Goal: Task Accomplishment & Management: Manage account settings

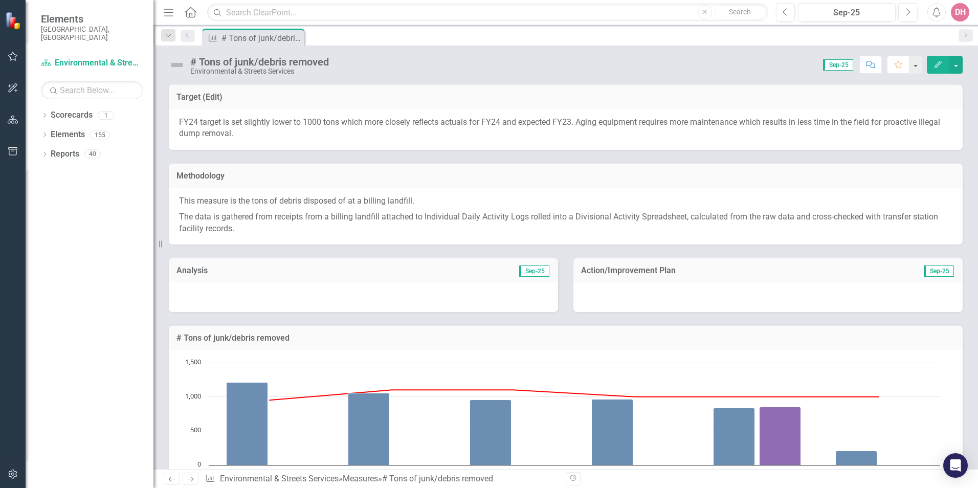
scroll to position [517, 0]
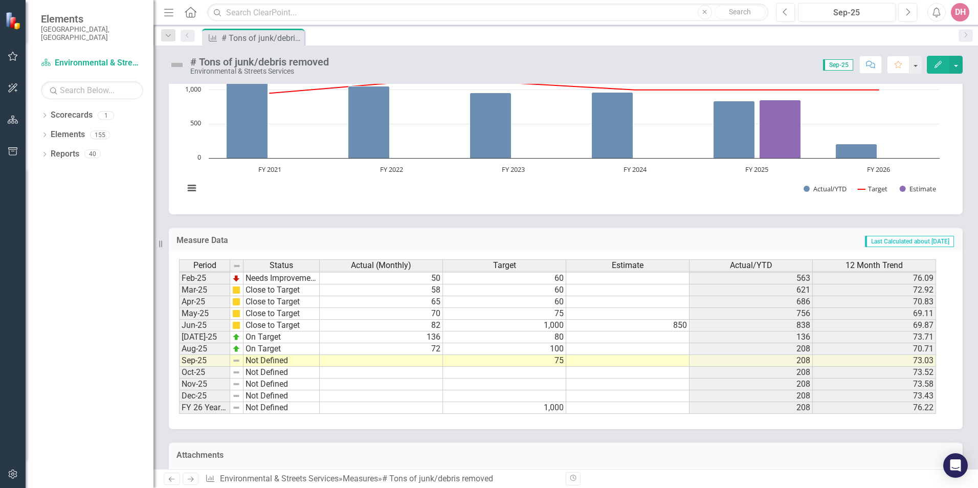
click at [396, 360] on tbody "Dec-23 Close to Target 46 50 479 76.77 Jan-24 Close to Target 34 50 513 72.90 F…" at bounding box center [557, 260] width 757 height 307
click at [396, 360] on td at bounding box center [381, 361] width 123 height 12
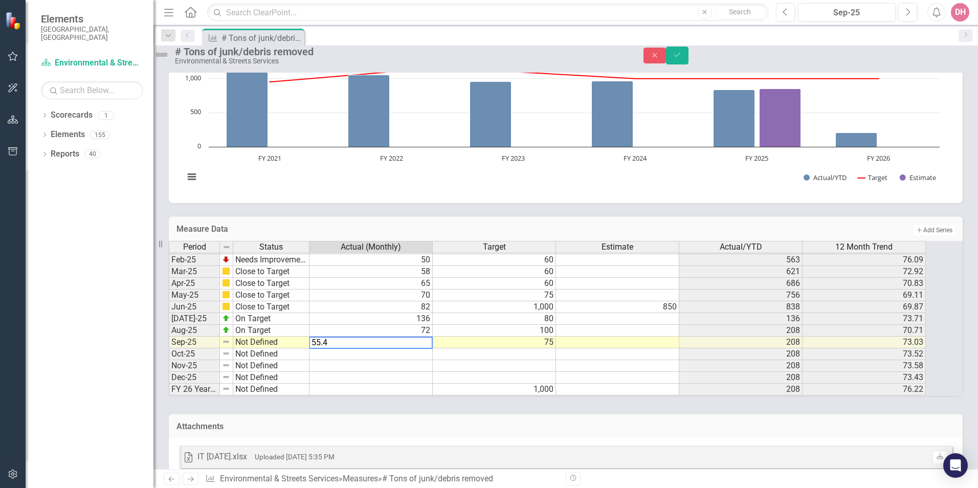
type textarea "55.45"
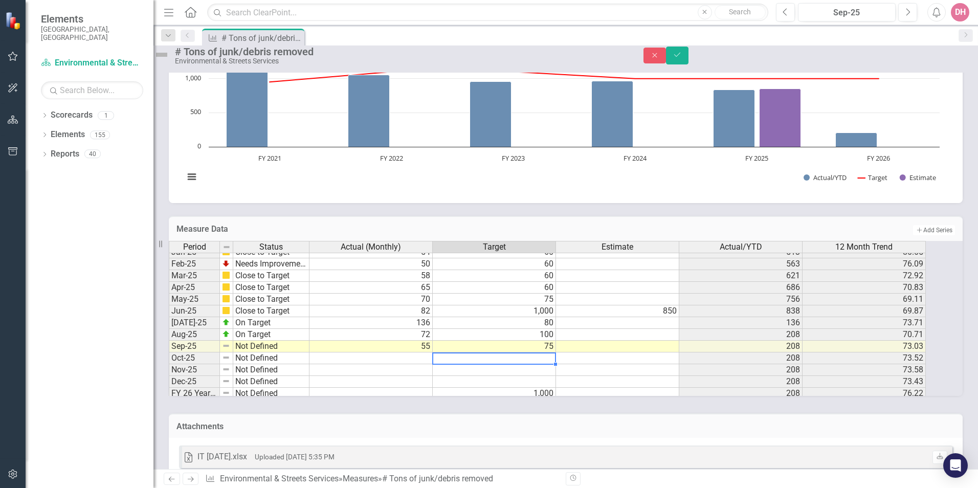
scroll to position [0, 0]
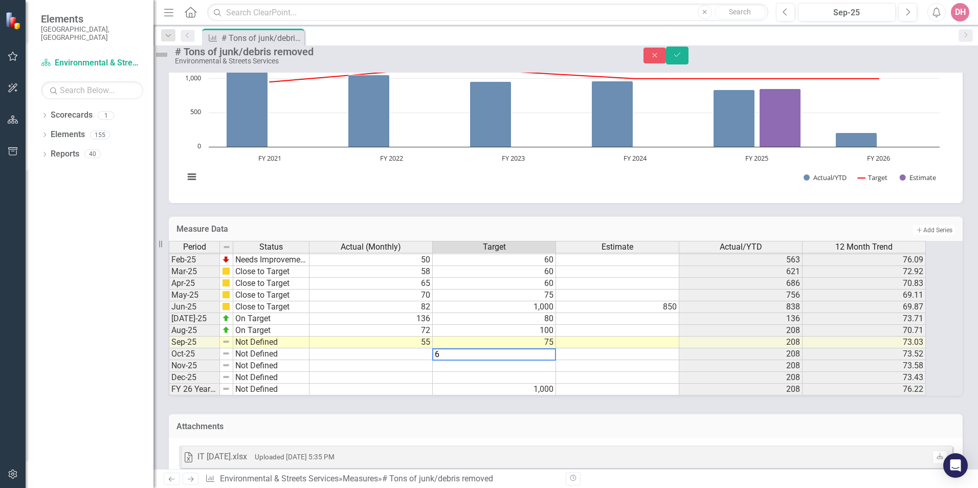
type textarea "60"
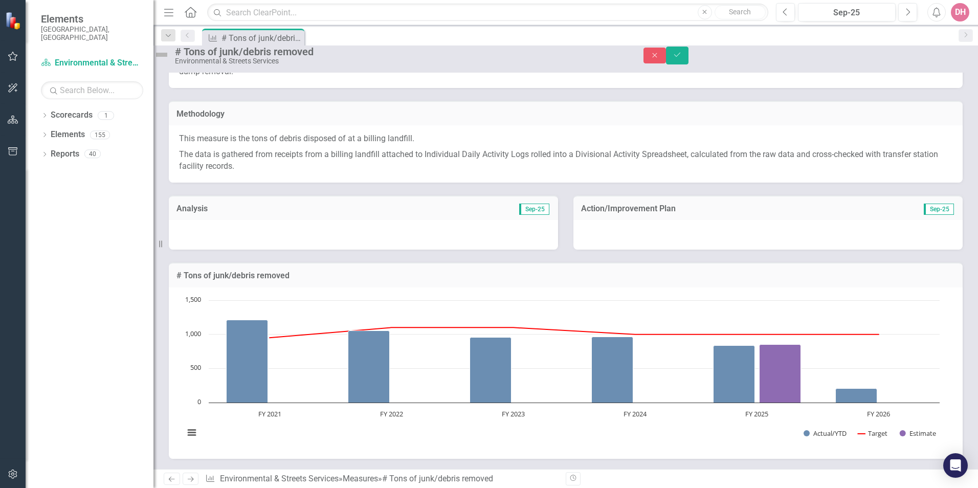
click at [329, 250] on div at bounding box center [363, 235] width 389 height 30
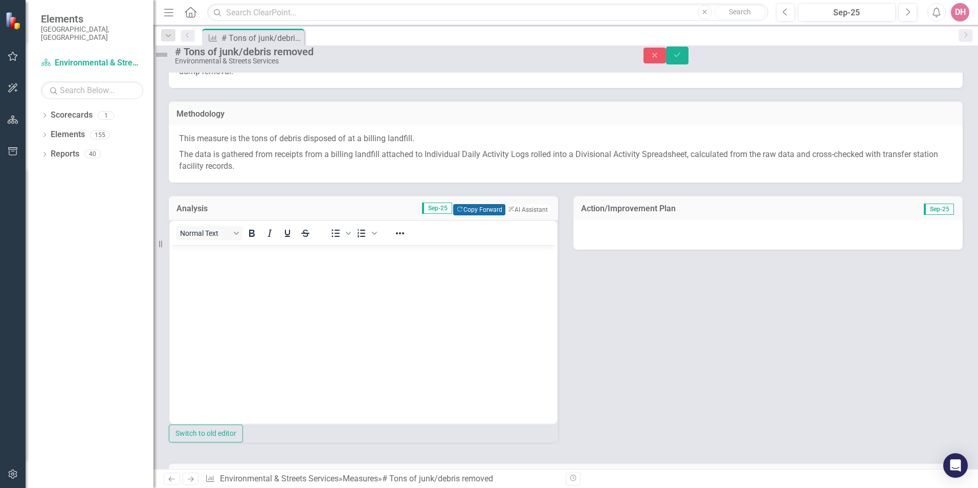
click at [453, 215] on button "Copy Forward Copy Forward" at bounding box center [479, 209] width 52 height 11
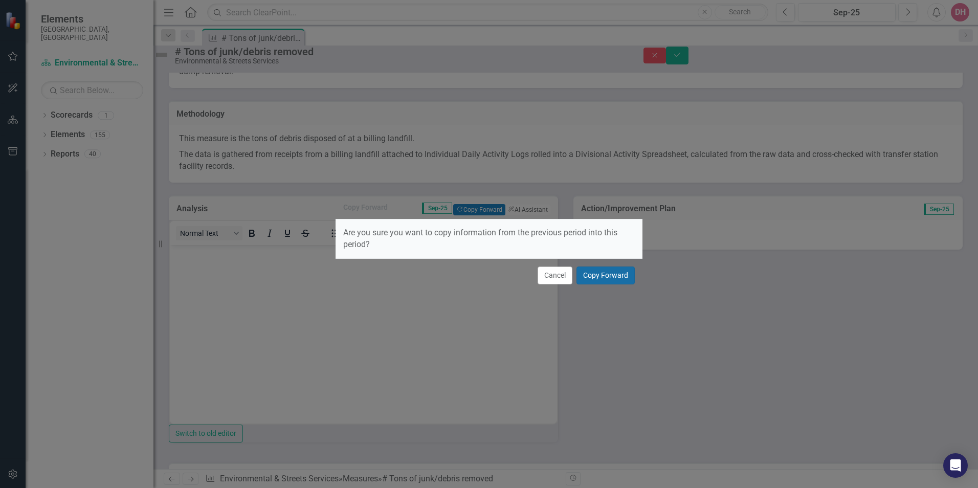
click at [603, 276] on button "Copy Forward" at bounding box center [606, 276] width 58 height 18
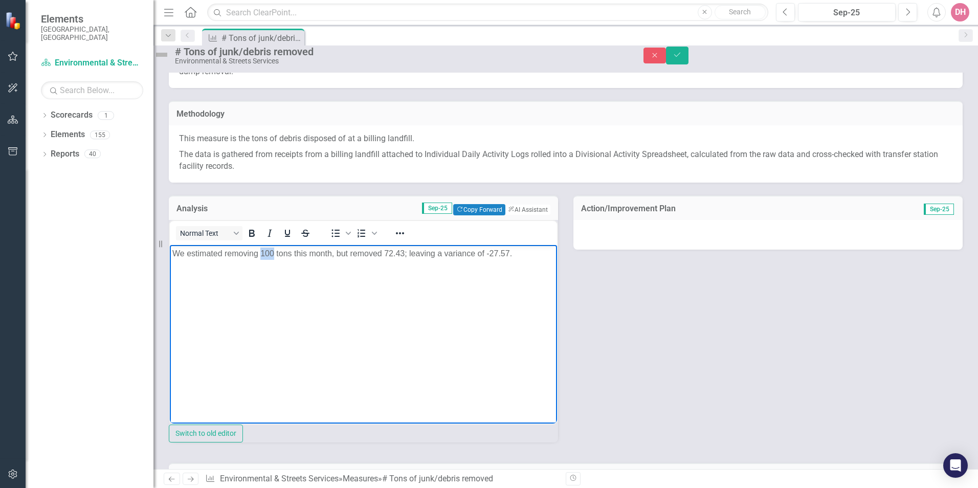
drag, startPoint x: 262, startPoint y: 253, endPoint x: 275, endPoint y: 255, distance: 13.4
click at [275, 254] on p "We estimated removing 100 tons this month, but removed 72.43; leaving a varianc…" at bounding box center [363, 254] width 382 height 12
drag, startPoint x: 380, startPoint y: 253, endPoint x: 398, endPoint y: 266, distance: 22.0
click at [399, 255] on p "We estimated removing 75 tons this month, but removed 72.43; leaving a variance…" at bounding box center [363, 254] width 382 height 12
drag, startPoint x: 487, startPoint y: 252, endPoint x: 504, endPoint y: 262, distance: 19.5
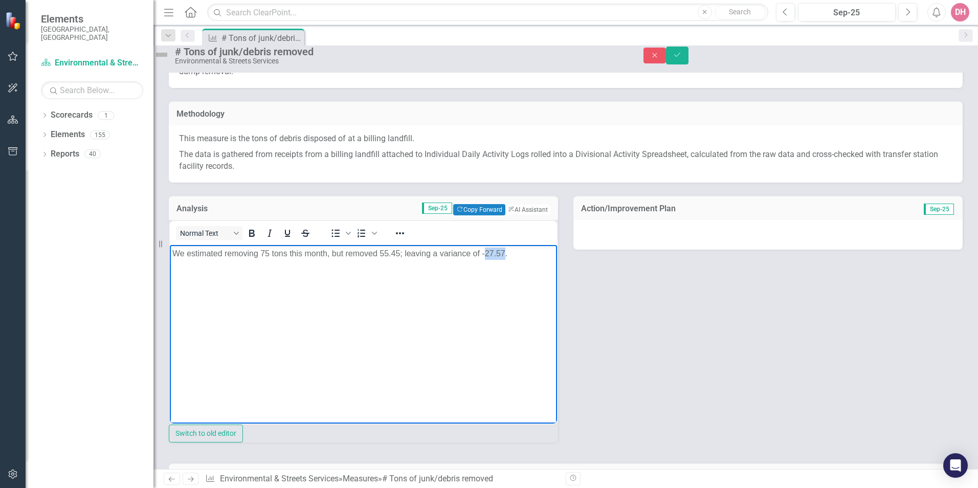
click at [504, 254] on p "We estimated removing 75 tons this month, but removed 55.45; leaving a variance…" at bounding box center [363, 254] width 382 height 12
click at [748, 246] on div at bounding box center [768, 235] width 389 height 30
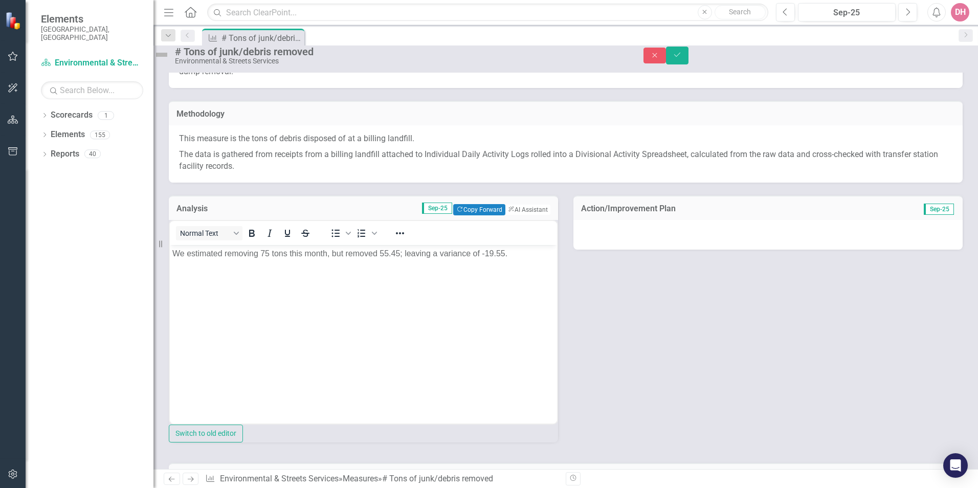
click at [748, 246] on div at bounding box center [768, 235] width 389 height 30
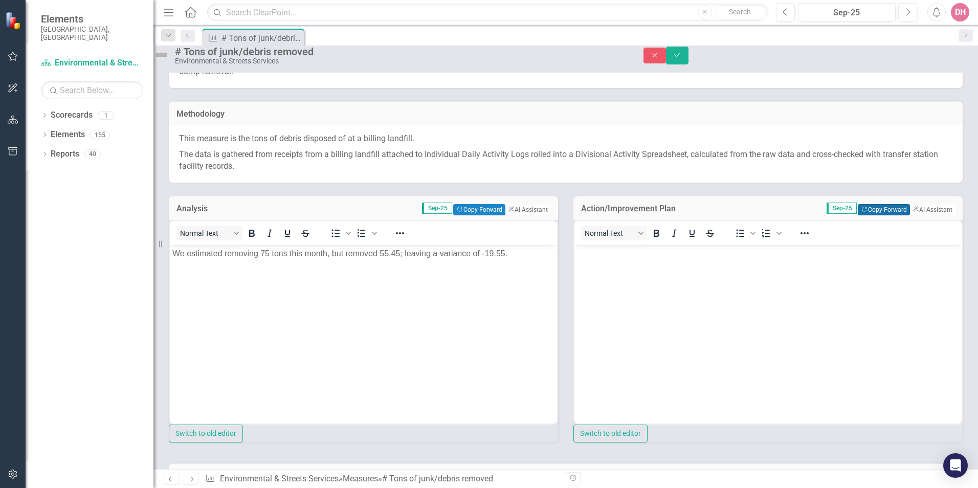
click at [867, 215] on button "Copy Forward Copy Forward" at bounding box center [884, 209] width 52 height 11
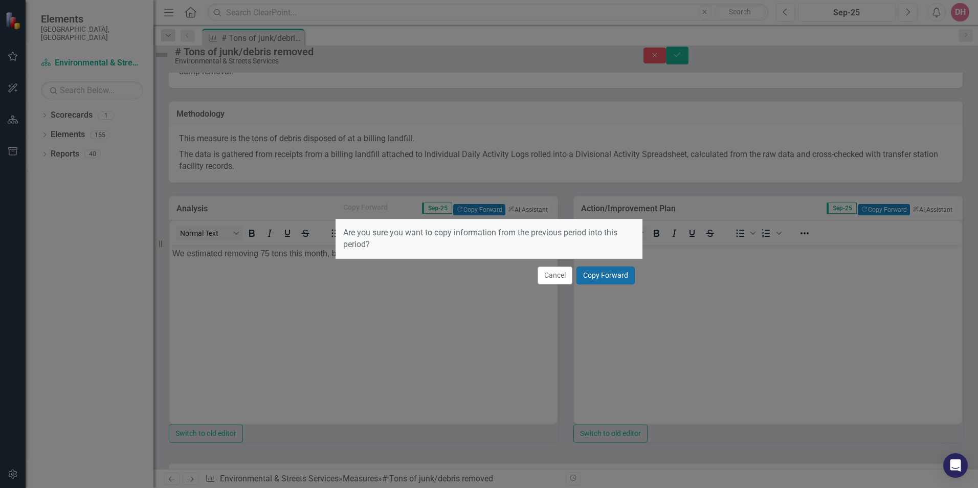
click at [605, 276] on button "Copy Forward" at bounding box center [606, 276] width 58 height 18
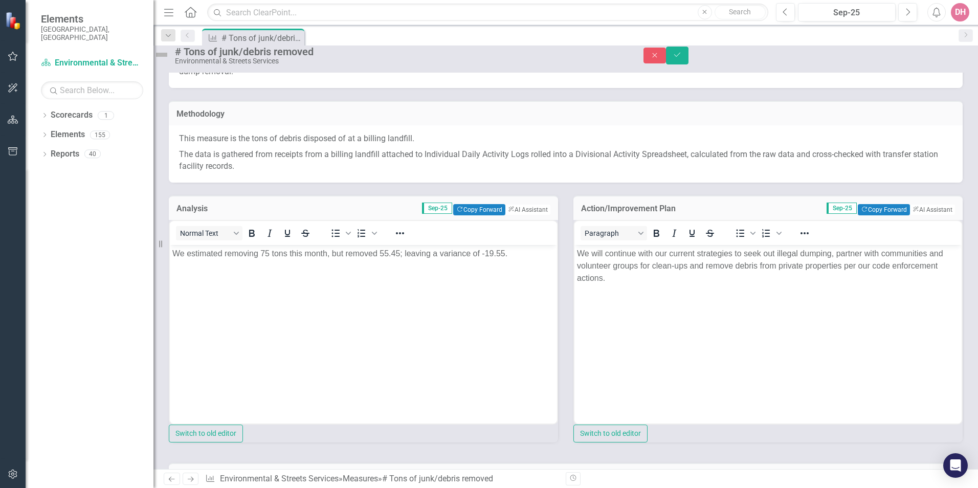
click at [170, 58] on img at bounding box center [162, 55] width 16 height 16
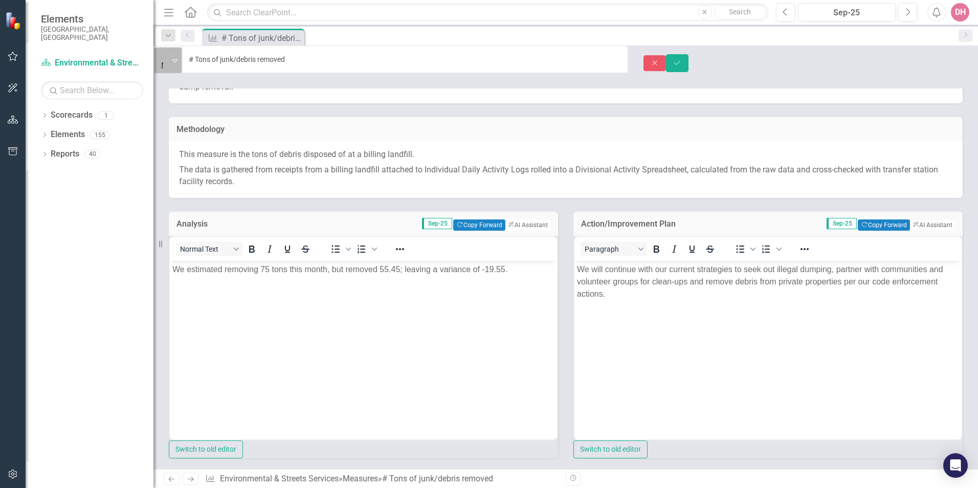
click at [178, 59] on icon at bounding box center [174, 60] width 5 height 3
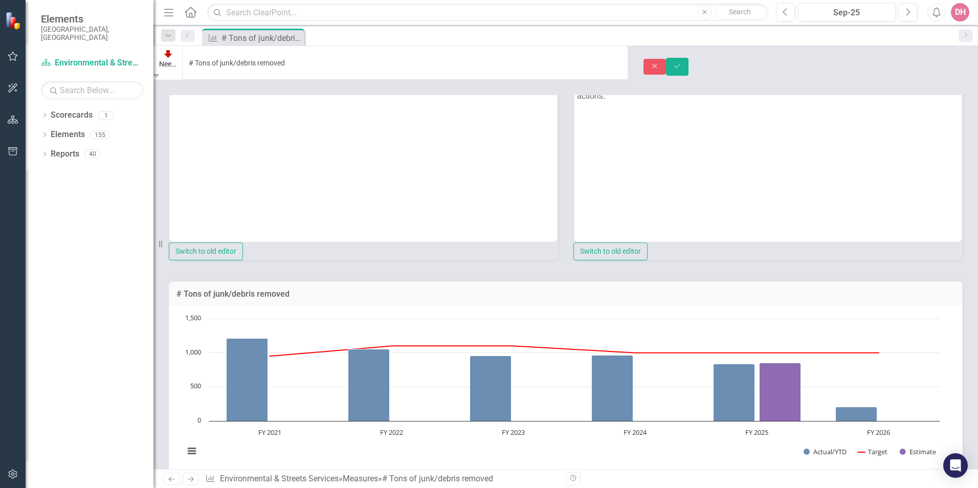
scroll to position [102, 0]
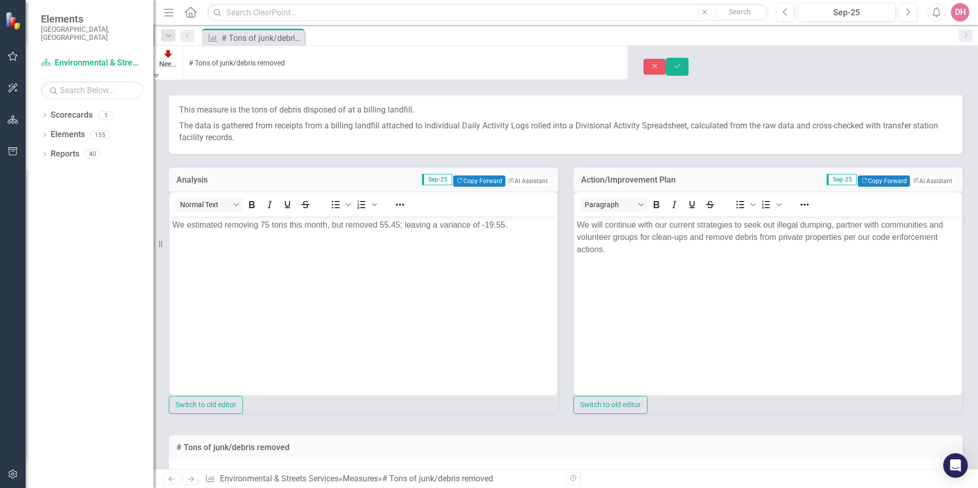
click at [159, 72] on icon "Expand" at bounding box center [156, 75] width 5 height 7
click at [682, 62] on icon "Save" at bounding box center [677, 65] width 9 height 7
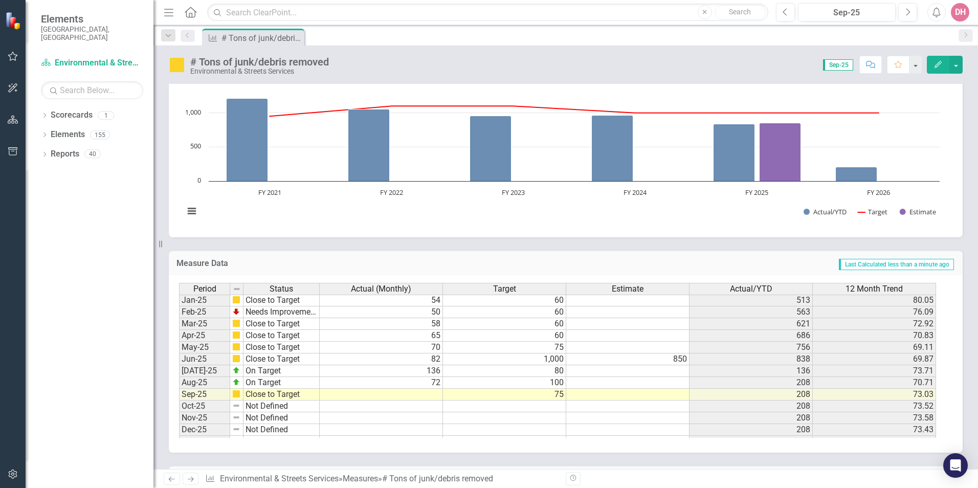
scroll to position [512, 0]
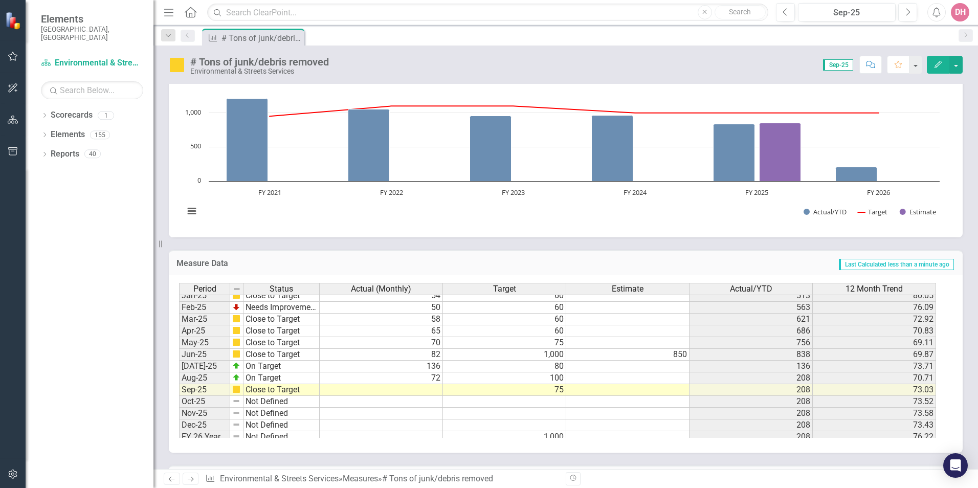
click at [407, 390] on tbody "Dec-23 Close to Target 46 50 479 76.77 Jan-24 Close to Target 34 50 513 72.90 F…" at bounding box center [557, 290] width 757 height 307
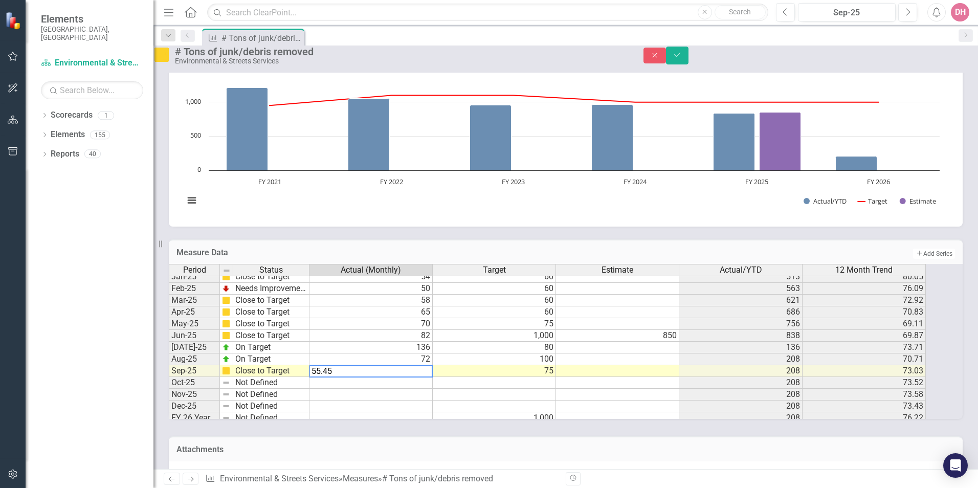
type textarea "55.45"
click at [540, 389] on td at bounding box center [494, 383] width 123 height 12
type textarea "60"
click at [682, 58] on icon "Save" at bounding box center [677, 54] width 9 height 7
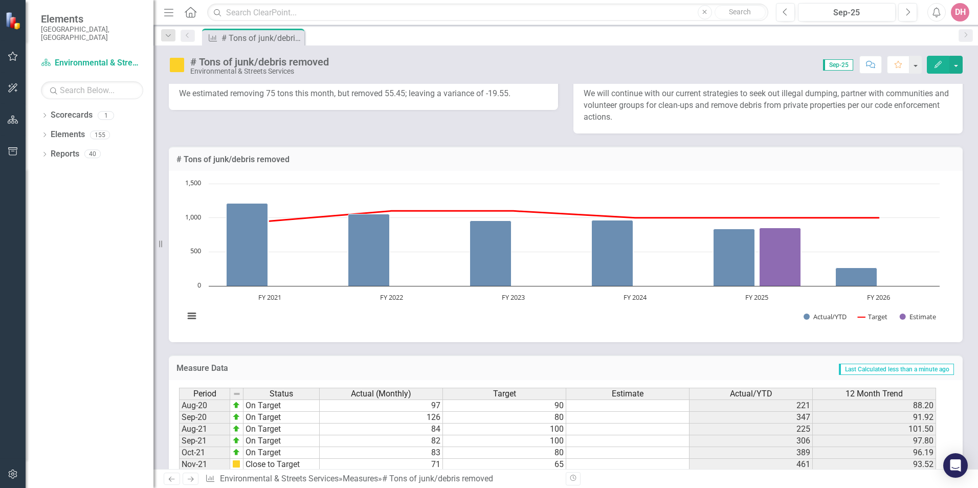
scroll to position [205, 0]
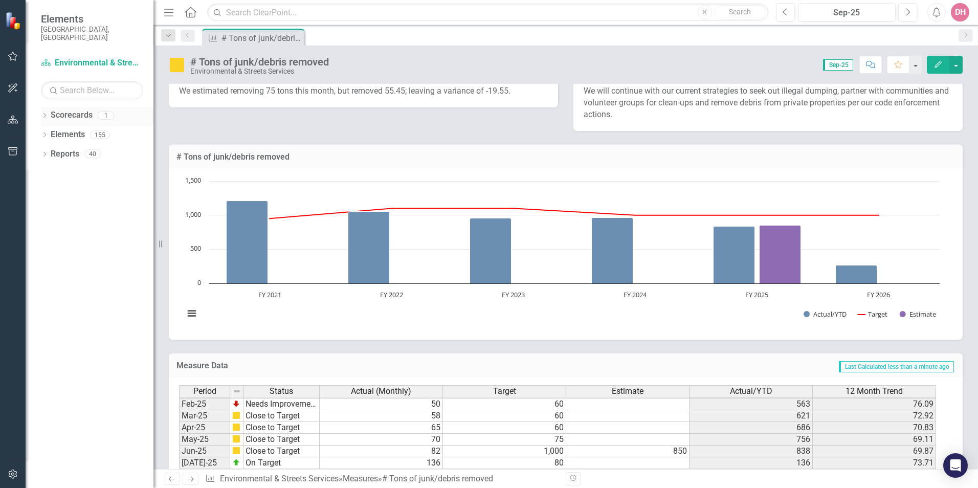
click at [43, 114] on icon "Dropdown" at bounding box center [44, 117] width 7 height 6
click at [71, 129] on link "Environmental & Streets Services" at bounding box center [97, 135] width 113 height 12
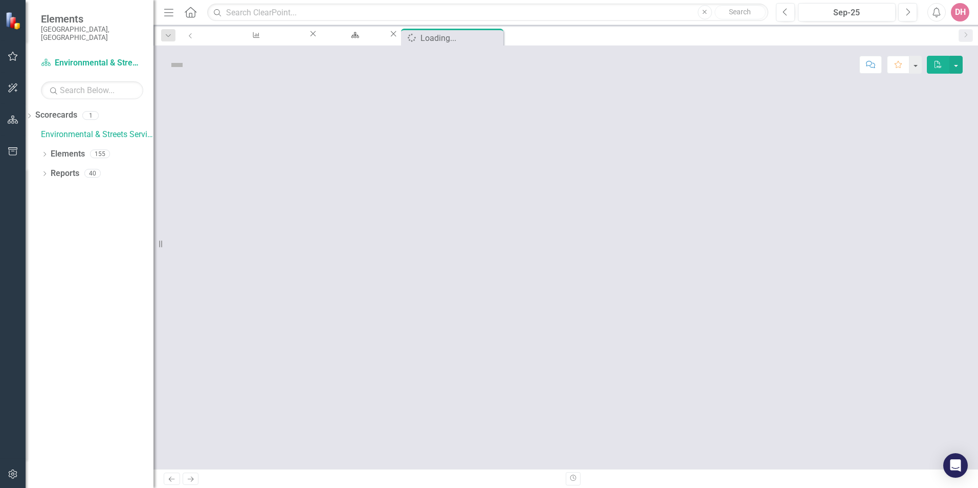
click at [477, 307] on div at bounding box center [566, 276] width 825 height 385
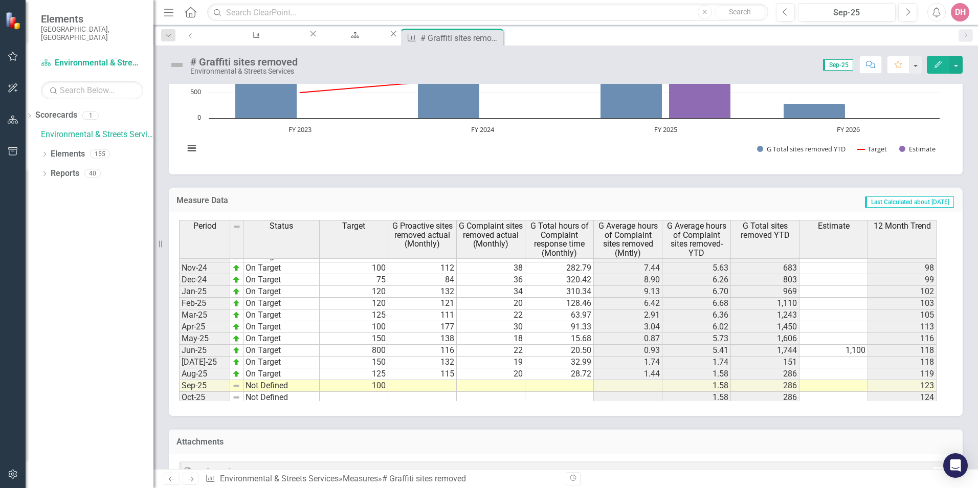
scroll to position [512, 0]
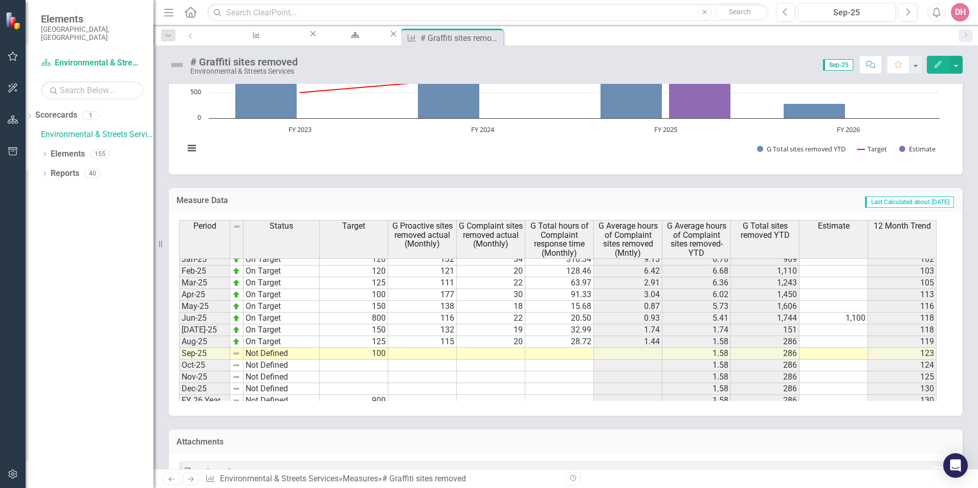
click at [428, 354] on tbody "Sep-23 Close to Target 50 29 22 226.45 10.29 7.81 143 68 Oct-23 Close to Target…" at bounding box center [558, 236] width 758 height 342
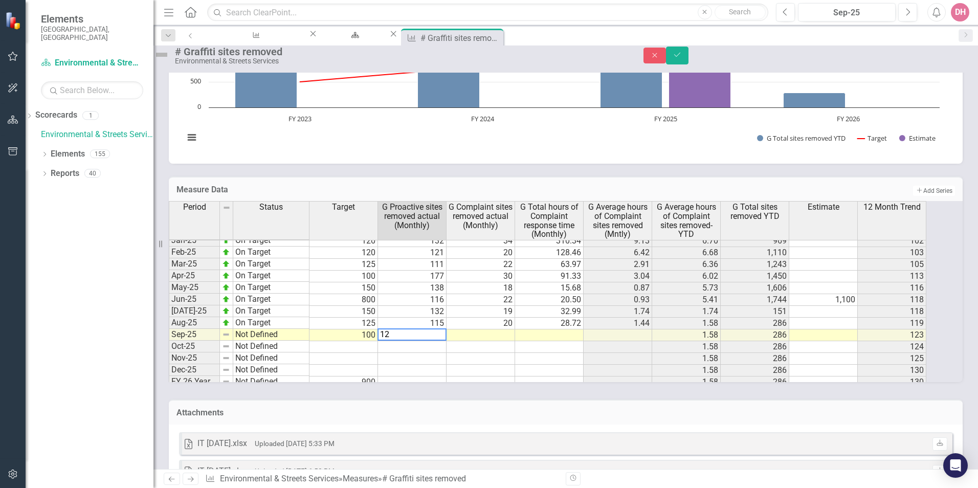
type textarea "124"
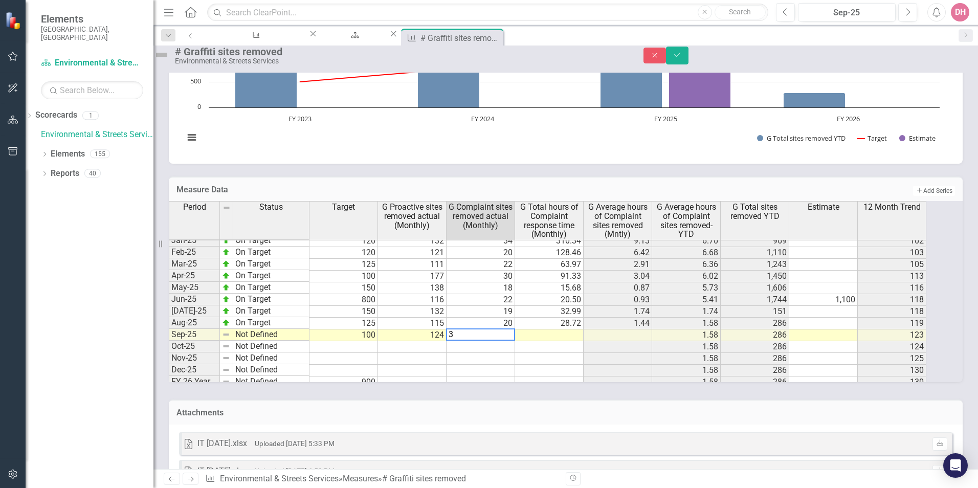
type textarea "36"
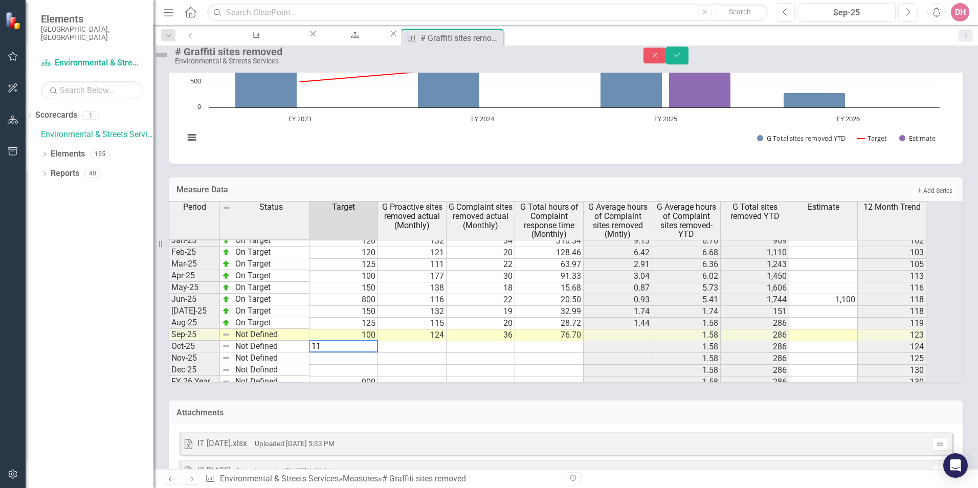
type textarea "115"
click at [682, 58] on icon "Save" at bounding box center [677, 54] width 9 height 7
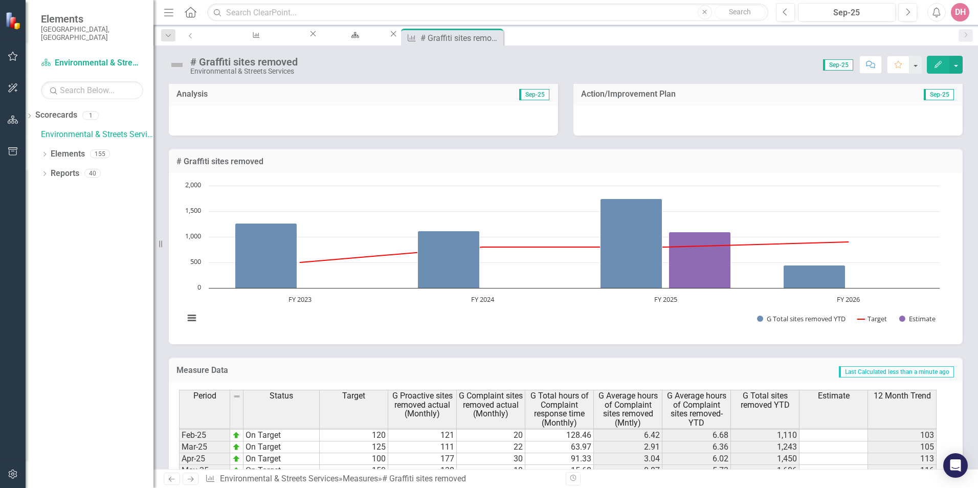
scroll to position [0, 0]
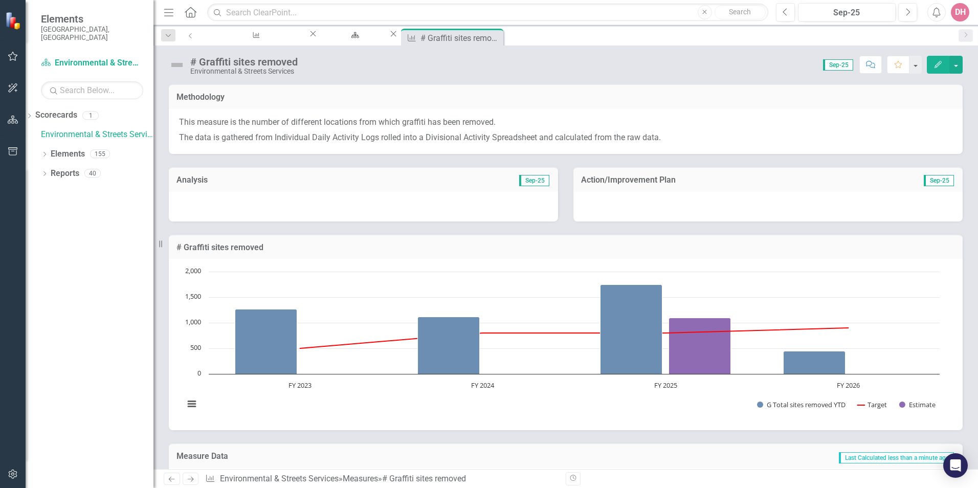
click at [384, 204] on div at bounding box center [363, 207] width 389 height 30
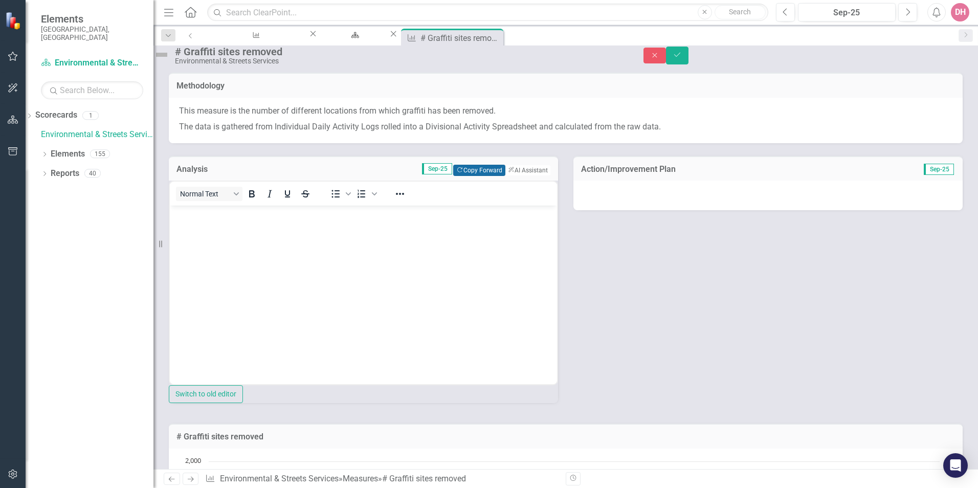
click at [467, 176] on button "Copy Forward Copy Forward" at bounding box center [479, 170] width 52 height 11
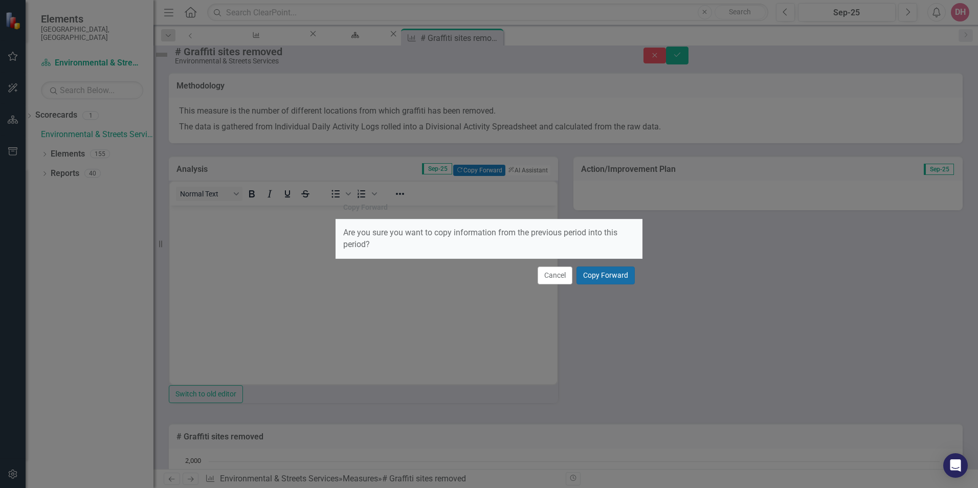
click at [598, 276] on button "Copy Forward" at bounding box center [606, 276] width 58 height 18
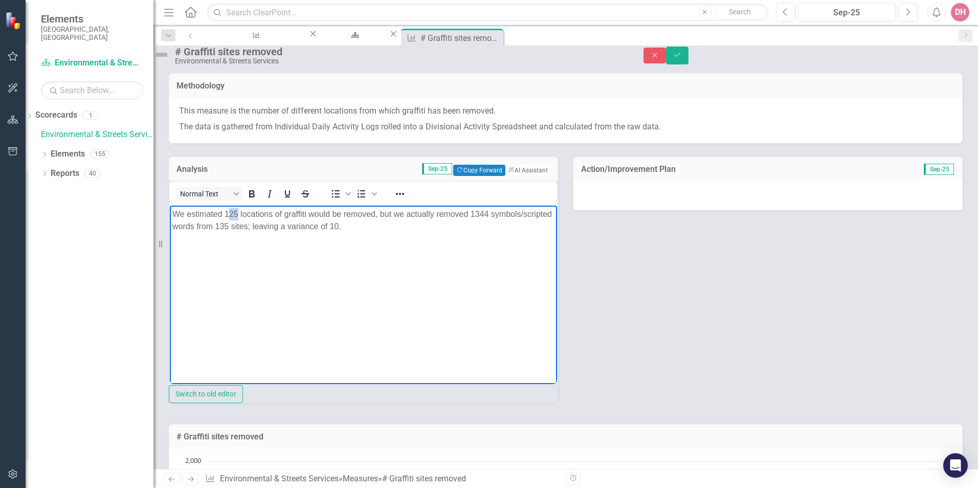
drag, startPoint x: 231, startPoint y: 214, endPoint x: 237, endPoint y: 215, distance: 6.2
click at [237, 215] on p "We estimated 125 locations of graffiti would be removed, but we actually remove…" at bounding box center [363, 220] width 382 height 25
drag, startPoint x: 471, startPoint y: 213, endPoint x: 487, endPoint y: 214, distance: 15.4
click at [487, 214] on p "We estimated 160 locations of graffiti would be removed, but we actually remove…" at bounding box center [363, 220] width 382 height 25
drag, startPoint x: 282, startPoint y: 226, endPoint x: 290, endPoint y: 226, distance: 7.7
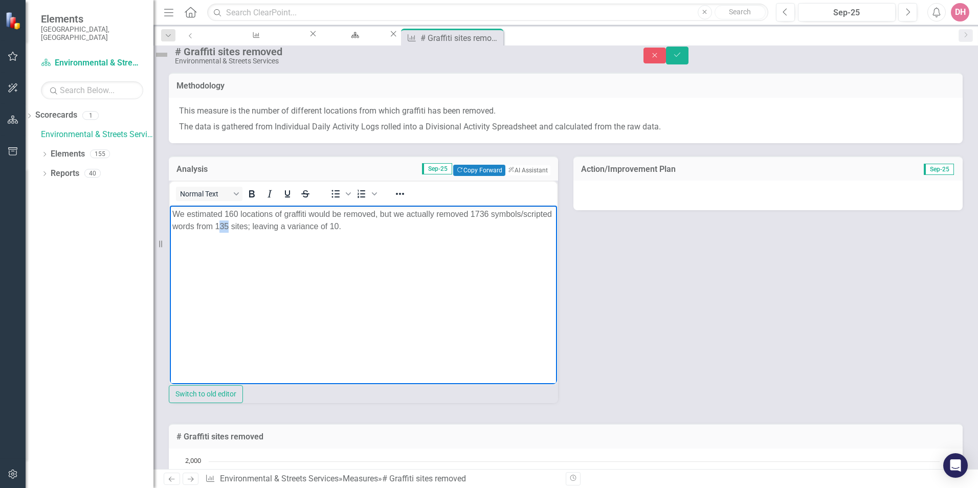
click at [290, 226] on p "We estimated 160 locations of graffiti would be removed, but we actually remove…" at bounding box center [363, 220] width 382 height 25
click at [233, 213] on p "We estimated 160 locations of graffiti would be removed, but we actually remove…" at bounding box center [363, 220] width 382 height 25
drag, startPoint x: 394, startPoint y: 226, endPoint x: 401, endPoint y: 229, distance: 7.6
click at [401, 227] on p "We estimated 100 locations of graffiti would be removed, but we actually remove…" at bounding box center [363, 220] width 382 height 25
click at [757, 207] on div at bounding box center [768, 196] width 389 height 30
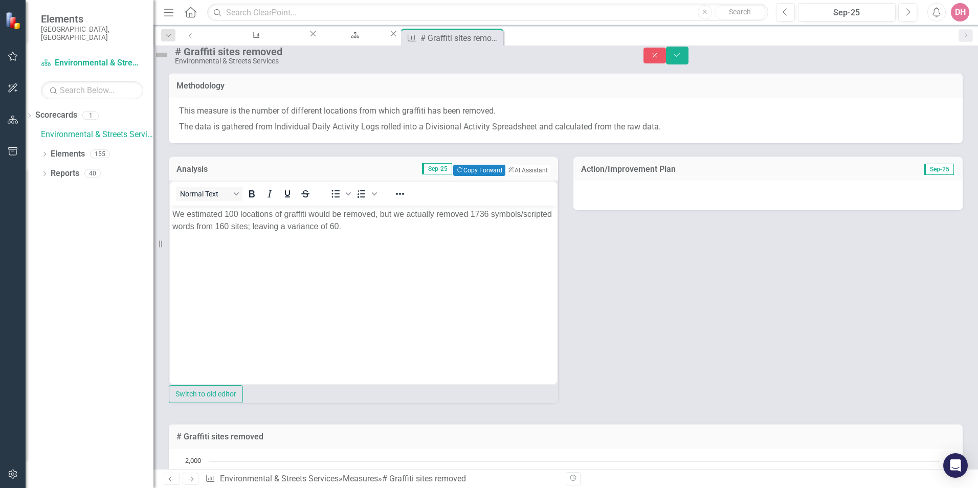
click at [757, 207] on div at bounding box center [768, 196] width 389 height 30
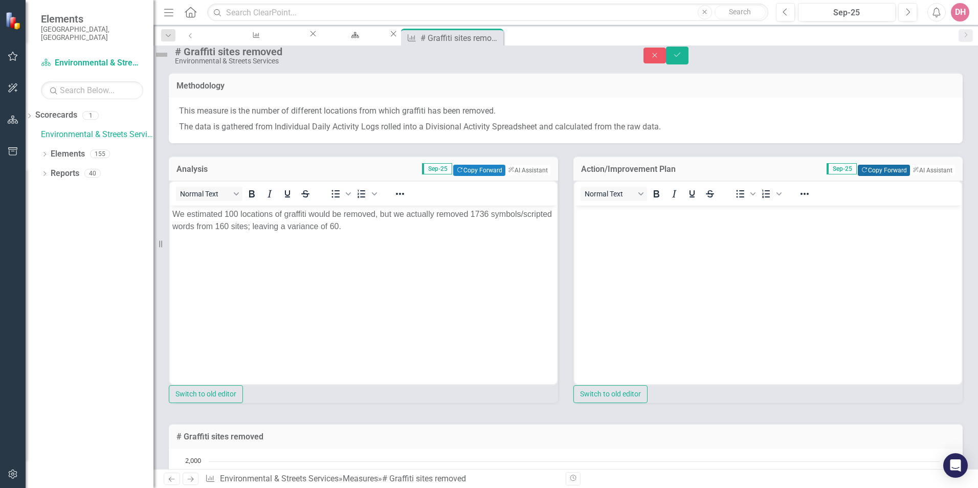
click at [867, 176] on button "Copy Forward Copy Forward" at bounding box center [884, 170] width 52 height 11
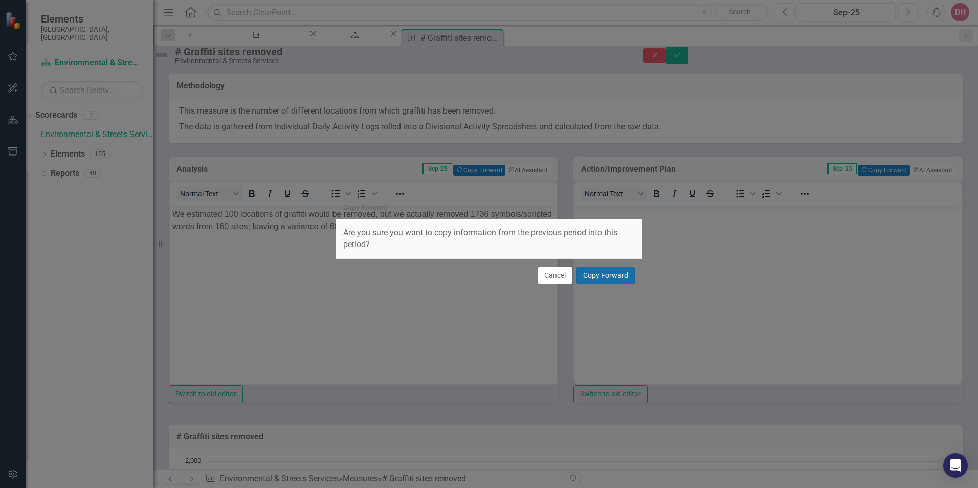
click at [613, 275] on button "Copy Forward" at bounding box center [606, 276] width 58 height 18
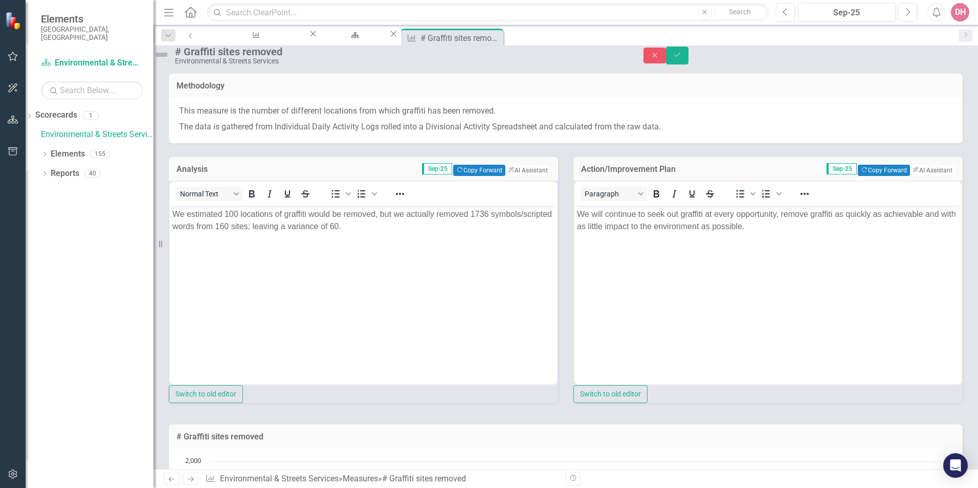
click at [170, 59] on img at bounding box center [162, 55] width 16 height 16
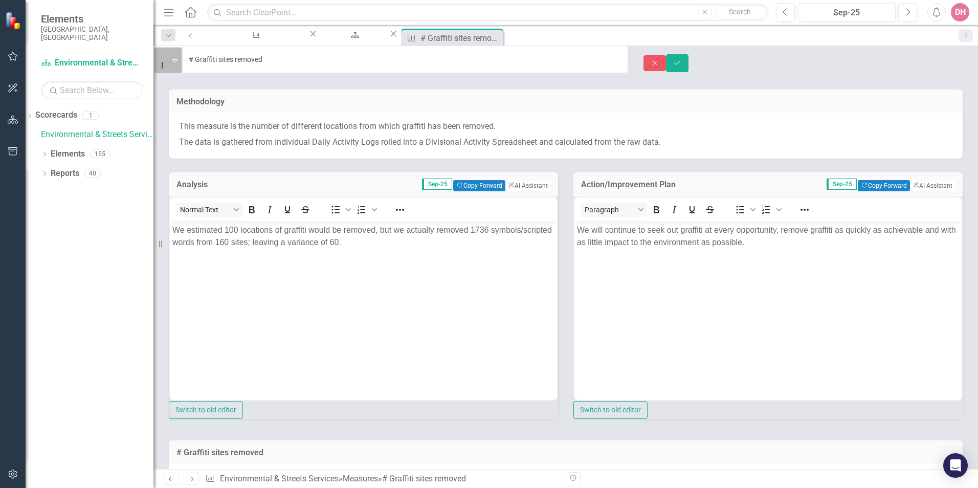
click at [178, 61] on icon at bounding box center [174, 60] width 5 height 3
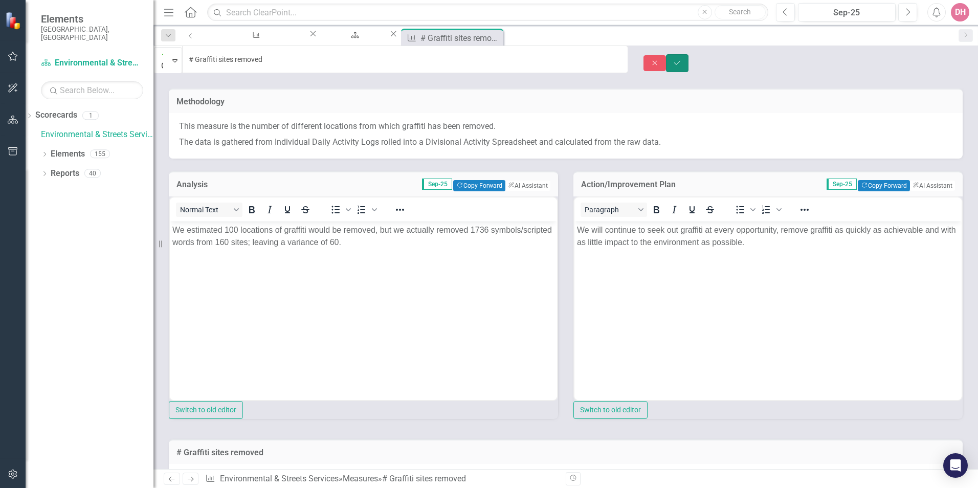
click at [681, 61] on icon "submit" at bounding box center [677, 62] width 6 height 4
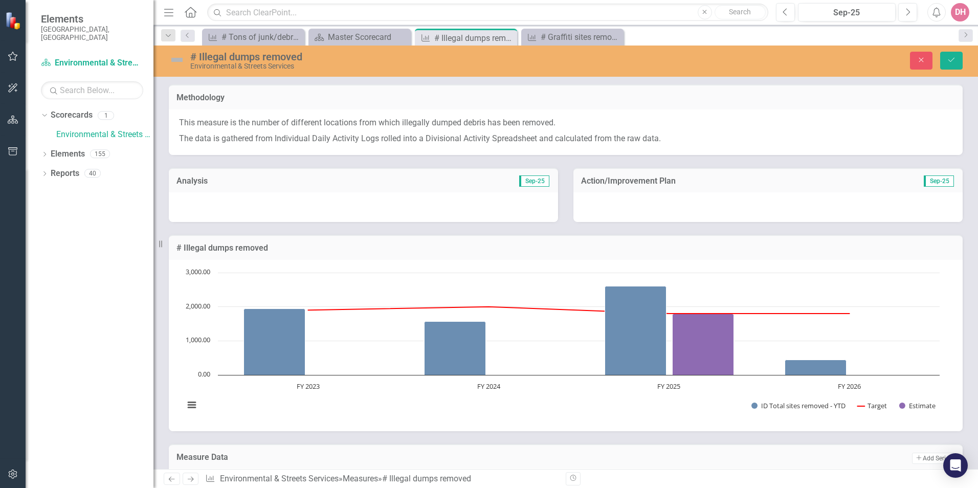
scroll to position [517, 0]
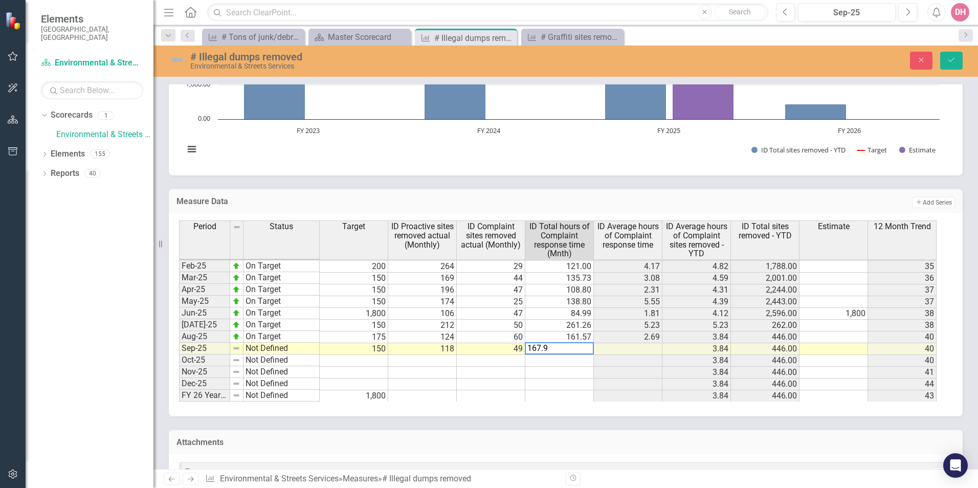
type textarea "167.99"
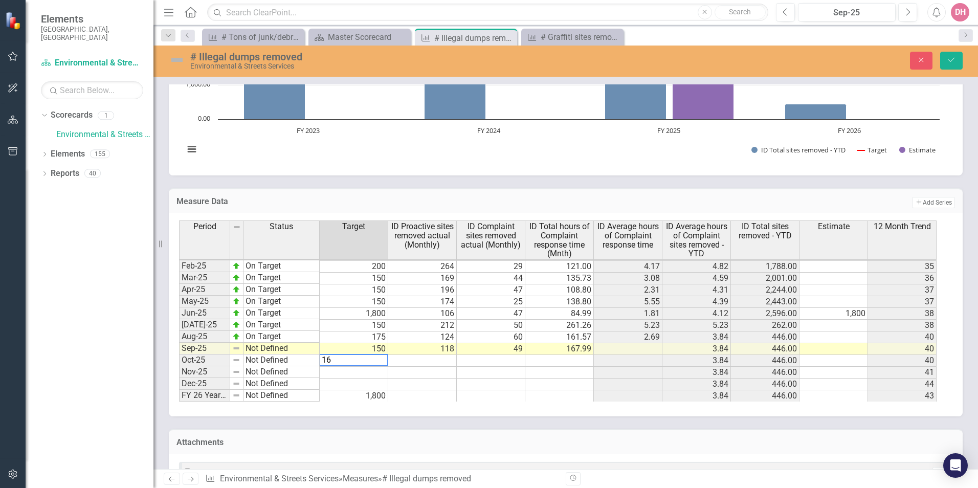
type textarea "160"
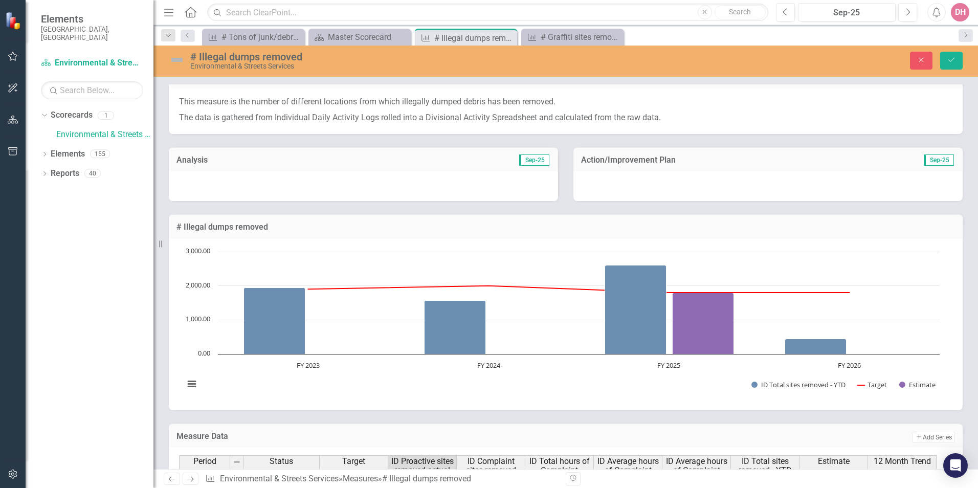
scroll to position [0, 0]
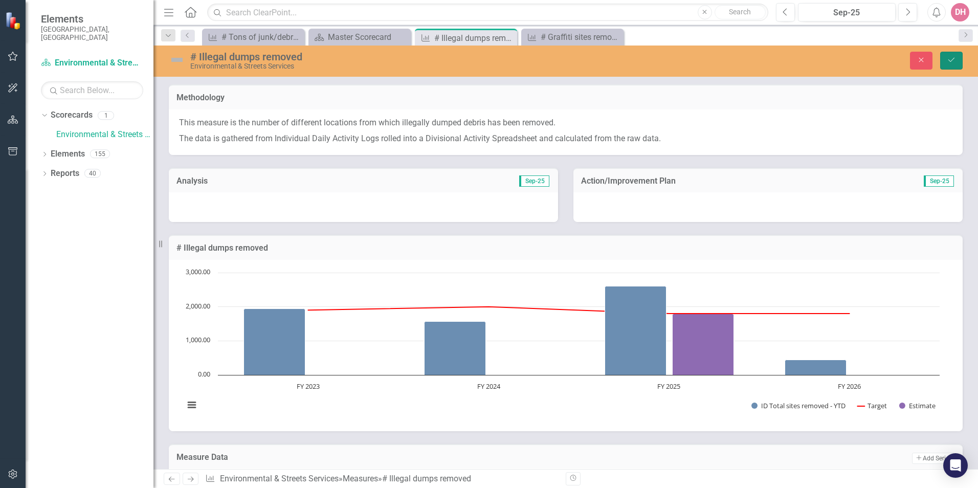
click at [952, 58] on icon "Save" at bounding box center [951, 59] width 9 height 7
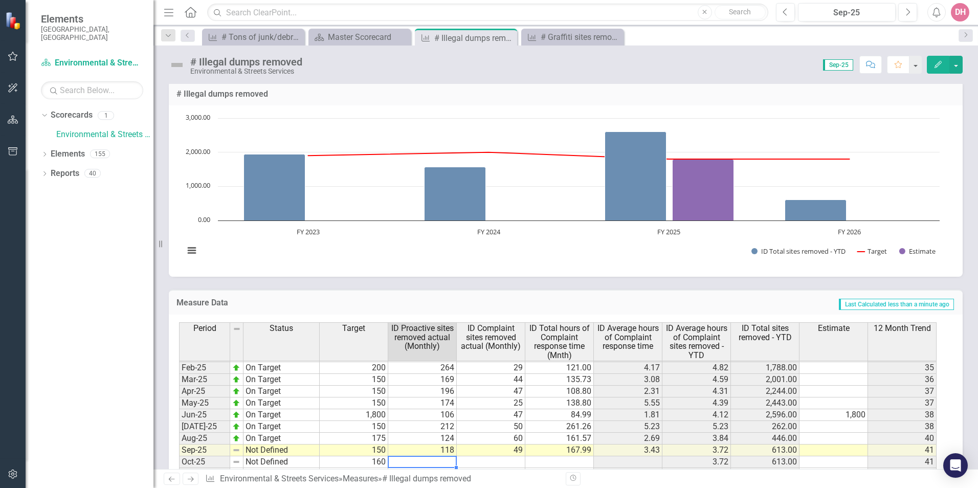
click at [423, 460] on td at bounding box center [422, 462] width 69 height 12
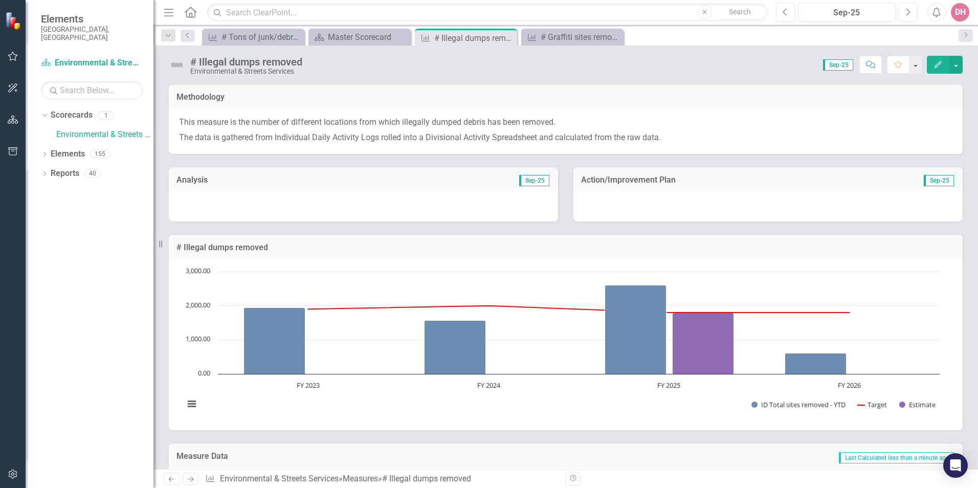
click at [391, 207] on div at bounding box center [363, 207] width 389 height 30
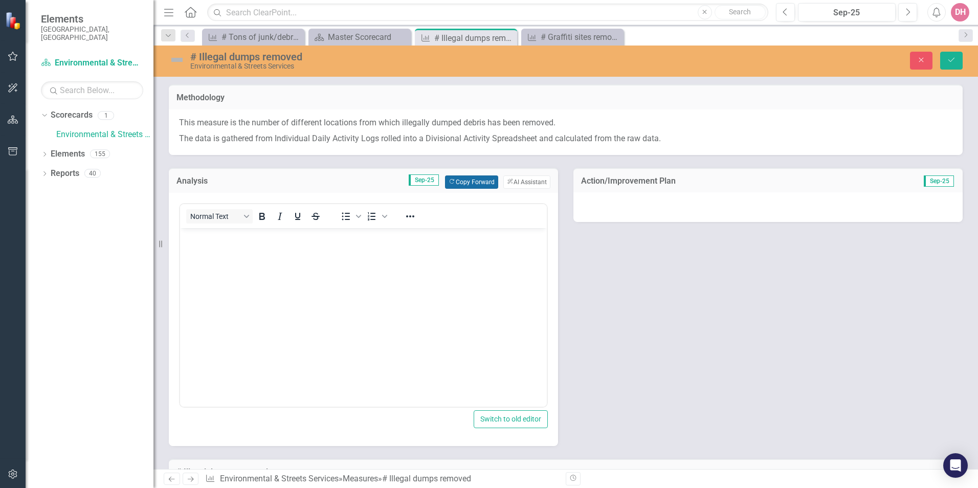
click at [460, 185] on button "Copy Forward Copy Forward" at bounding box center [471, 182] width 53 height 13
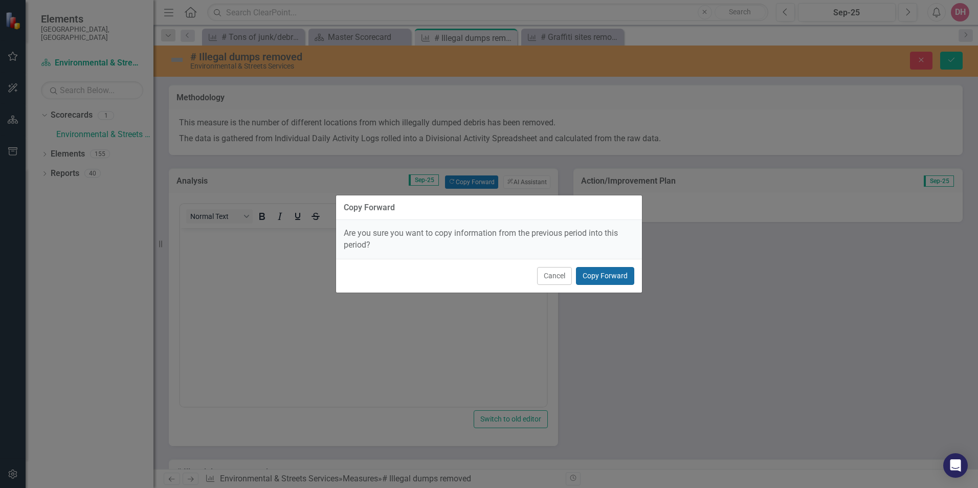
click at [601, 278] on button "Copy Forward" at bounding box center [605, 276] width 58 height 18
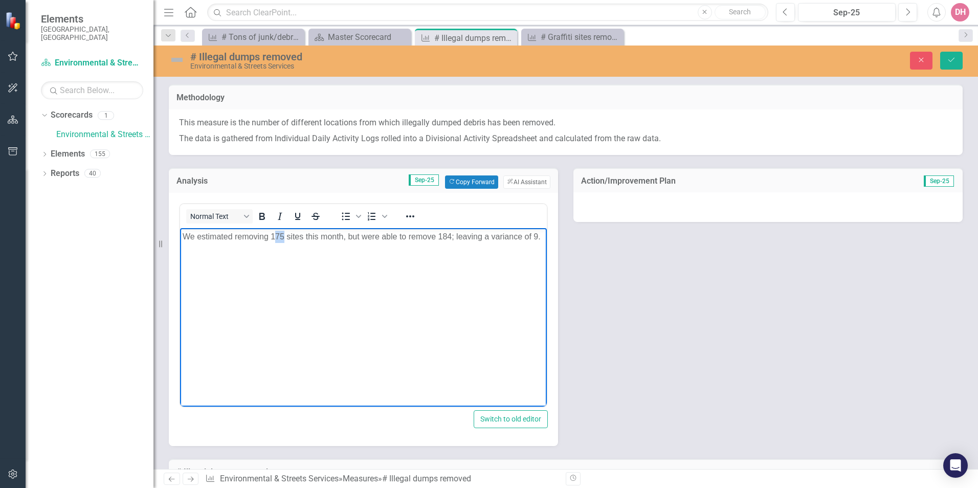
drag, startPoint x: 276, startPoint y: 235, endPoint x: 284, endPoint y: 235, distance: 7.7
click at [284, 235] on p "We estimated removing 175 sites this month, but were able to remove 184; leavin…" at bounding box center [364, 236] width 362 height 12
drag, startPoint x: 441, startPoint y: 235, endPoint x: 452, endPoint y: 235, distance: 11.3
click at [452, 235] on p "We estimated removing 150 sites this month, but were able to remove 184; leavin…" at bounding box center [364, 236] width 362 height 12
click at [538, 235] on p "We estimated removing 150 sites this month, but were able to remove 167; leavin…" at bounding box center [364, 236] width 362 height 12
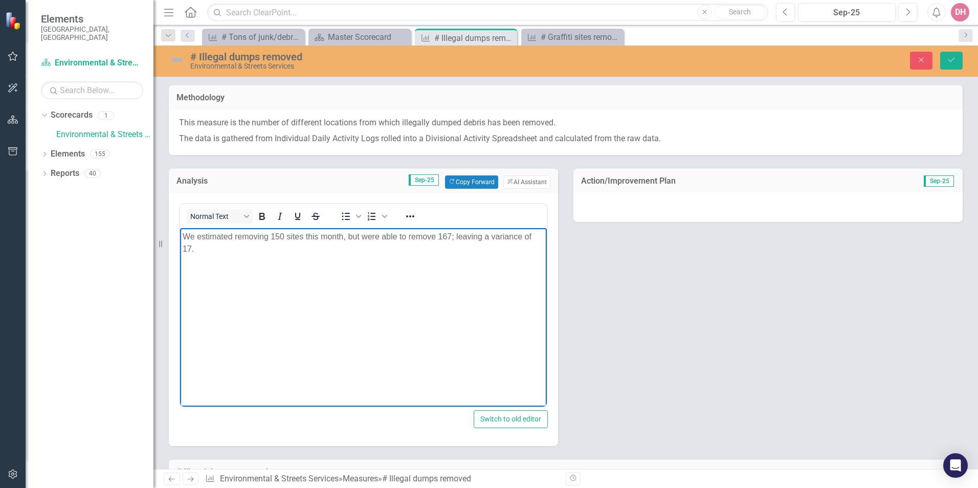
click at [732, 206] on div at bounding box center [768, 207] width 389 height 30
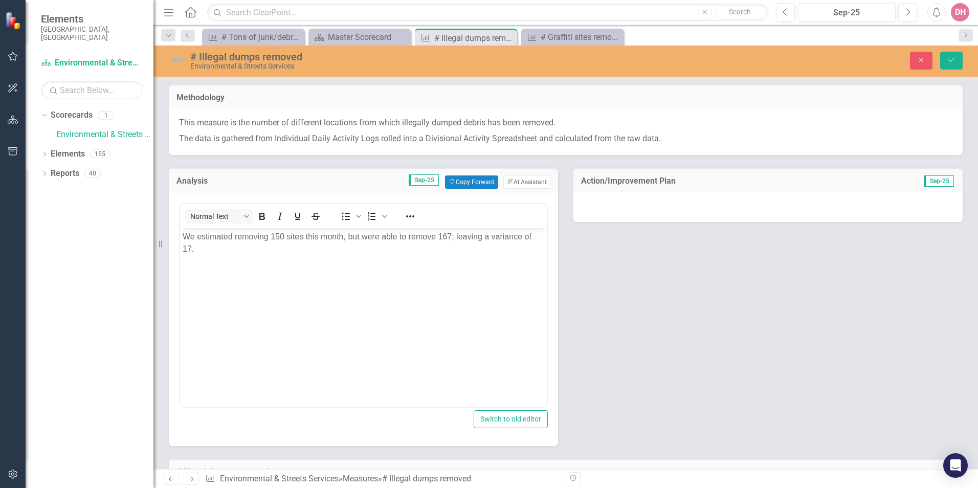
click at [732, 206] on div at bounding box center [768, 207] width 389 height 30
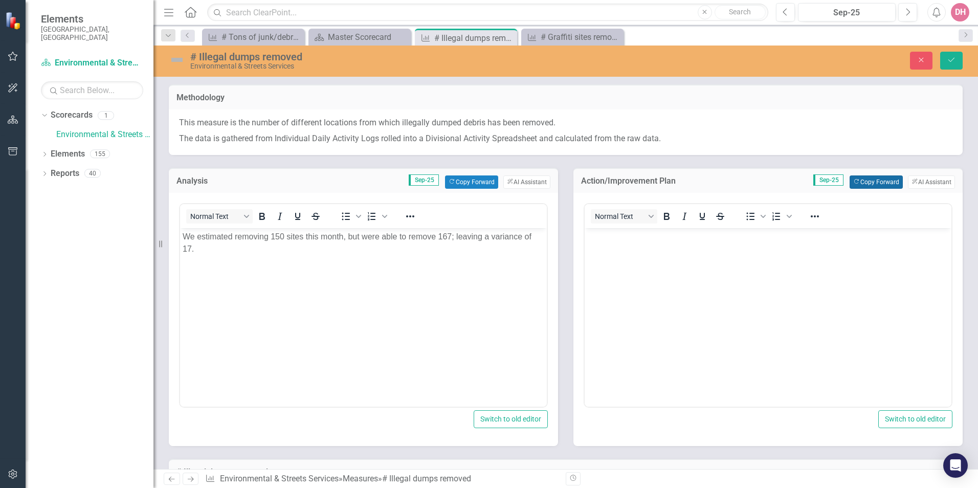
click at [851, 183] on button "Copy Forward Copy Forward" at bounding box center [876, 182] width 53 height 13
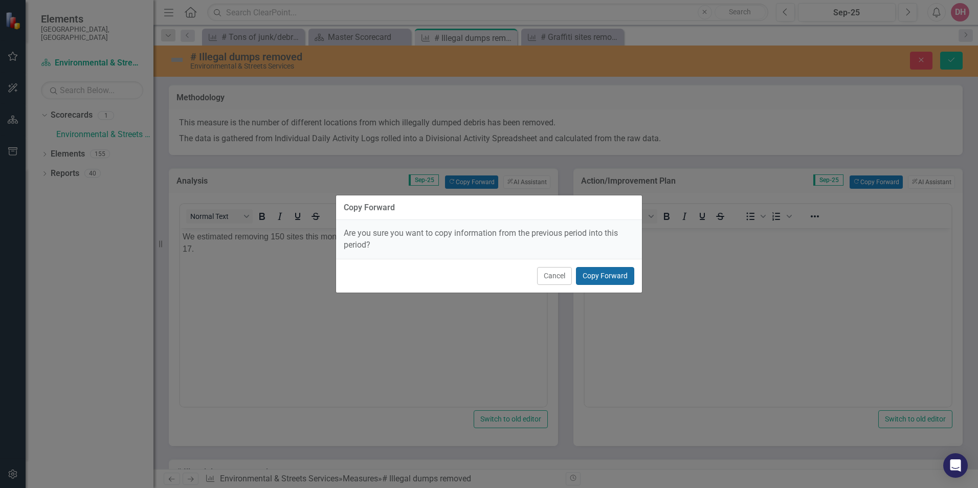
click at [622, 274] on button "Copy Forward" at bounding box center [605, 276] width 58 height 18
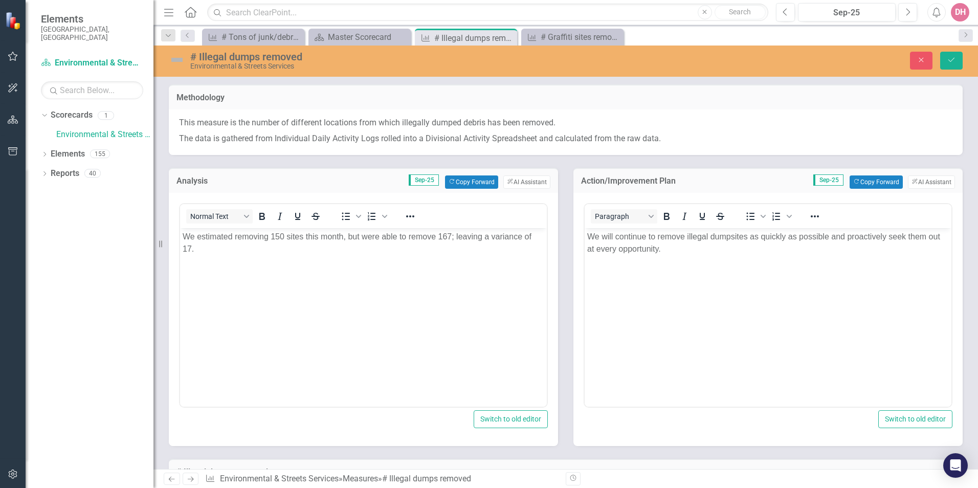
click at [180, 60] on img at bounding box center [177, 60] width 16 height 16
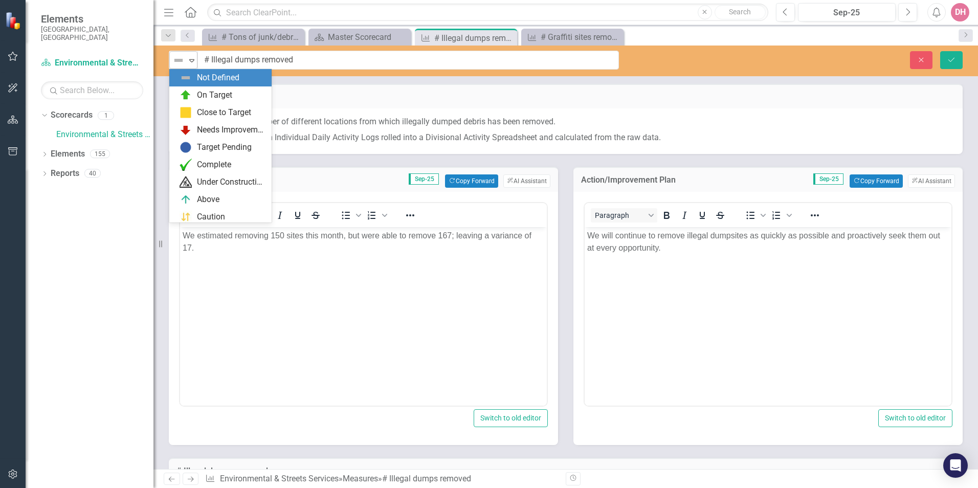
click at [191, 59] on icon at bounding box center [191, 60] width 5 height 3
click at [204, 94] on div "On Target" at bounding box center [214, 96] width 35 height 12
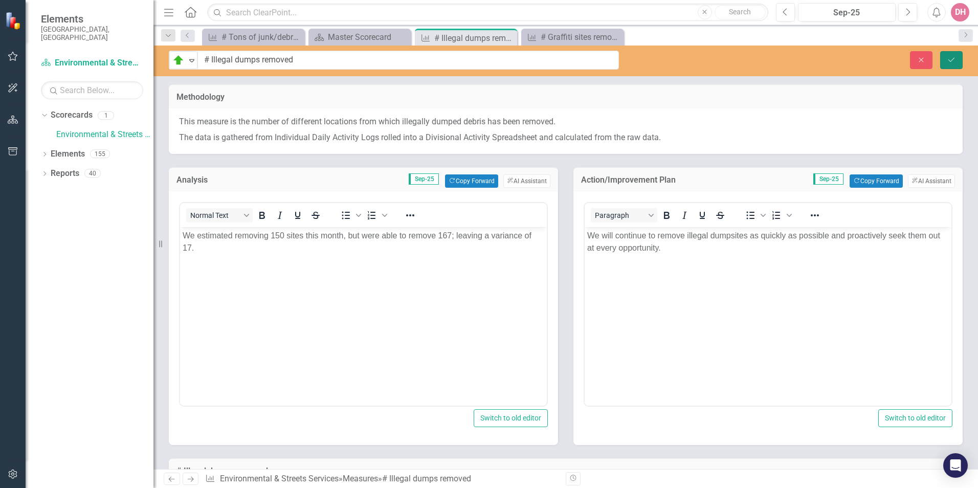
click at [949, 61] on icon "Save" at bounding box center [951, 59] width 9 height 7
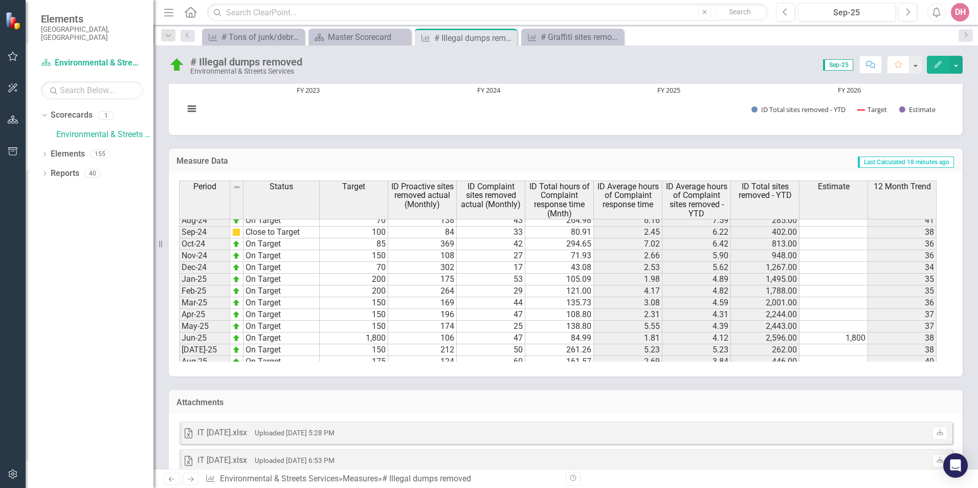
scroll to position [512, 0]
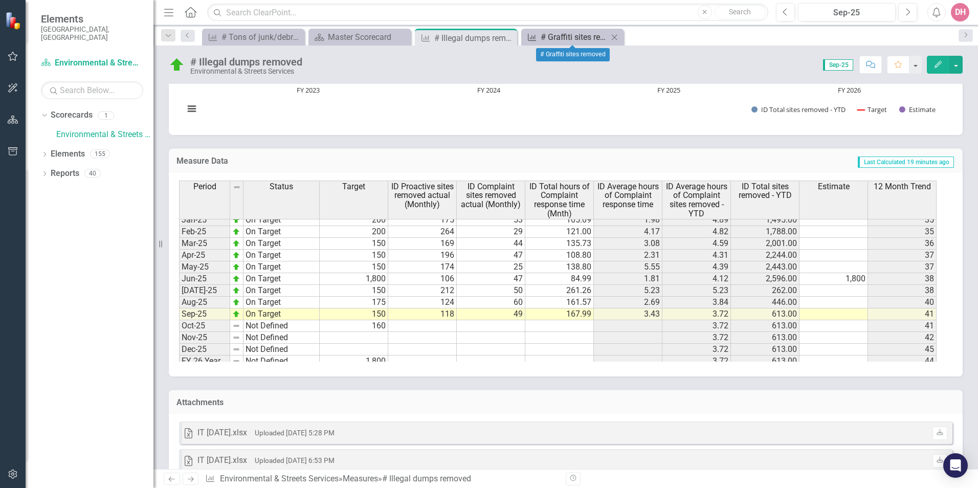
click at [563, 37] on div "# Graffiti sites removed" at bounding box center [575, 37] width 68 height 13
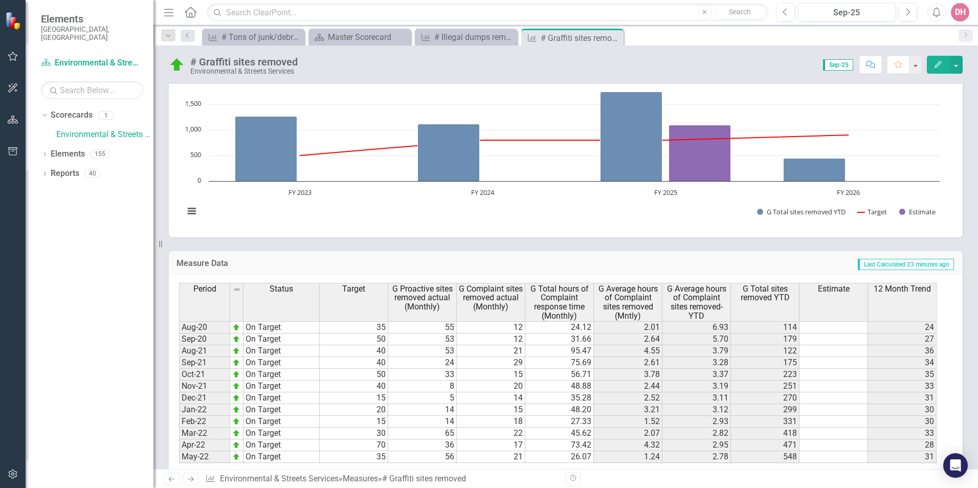
scroll to position [154, 0]
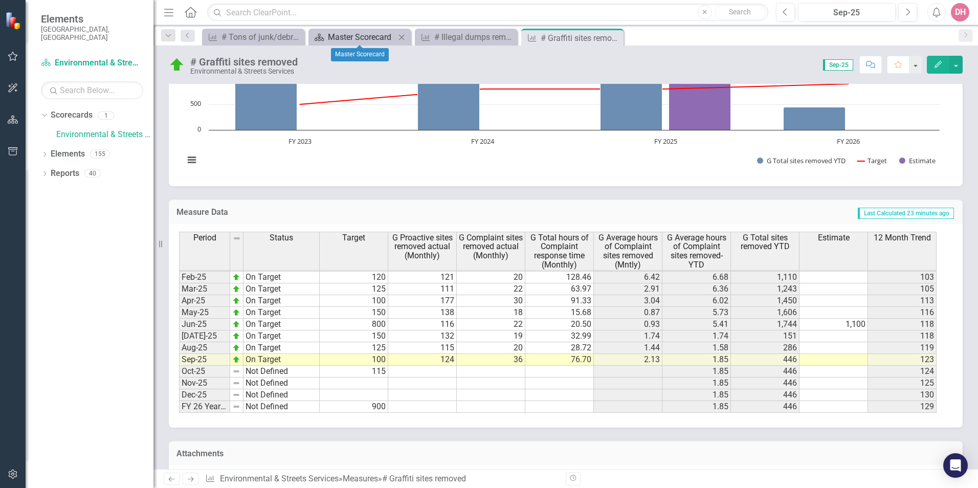
click at [352, 36] on div "Master Scorecard" at bounding box center [362, 37] width 68 height 13
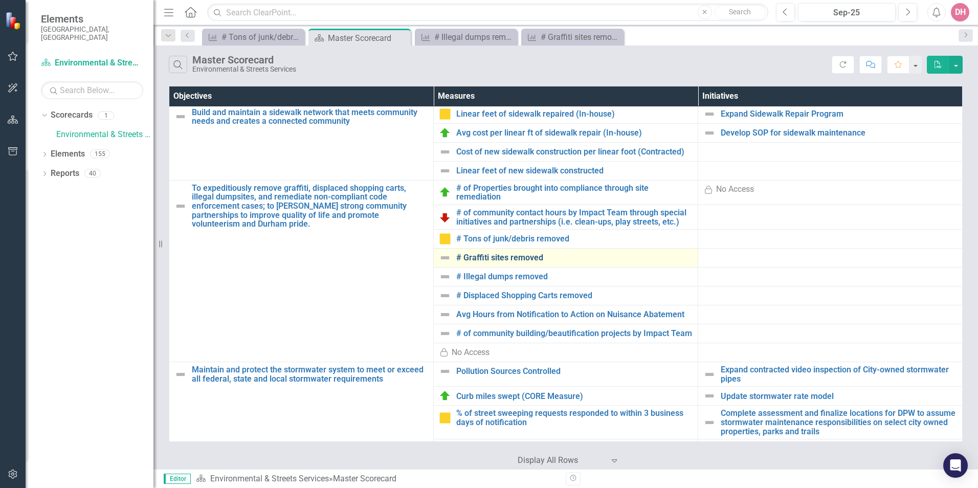
scroll to position [102, 0]
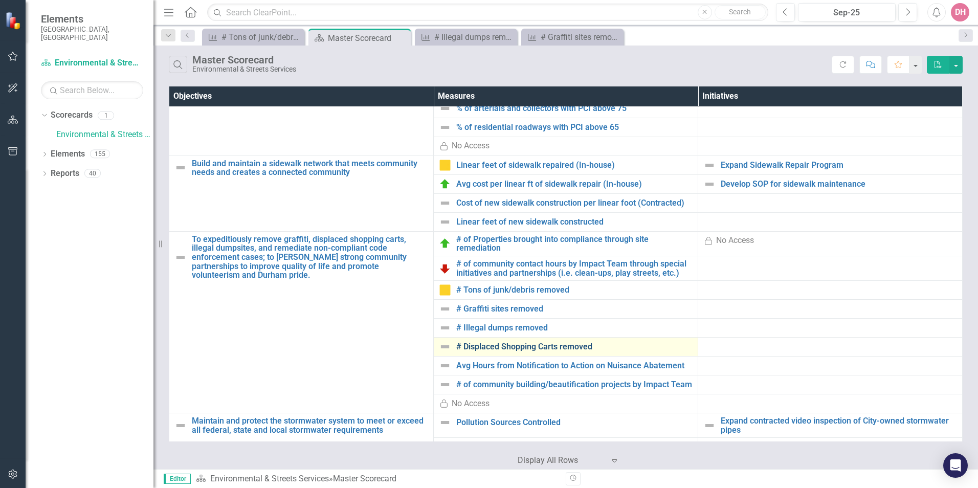
click at [471, 348] on link "# Displaced Shopping Carts removed" at bounding box center [574, 346] width 236 height 9
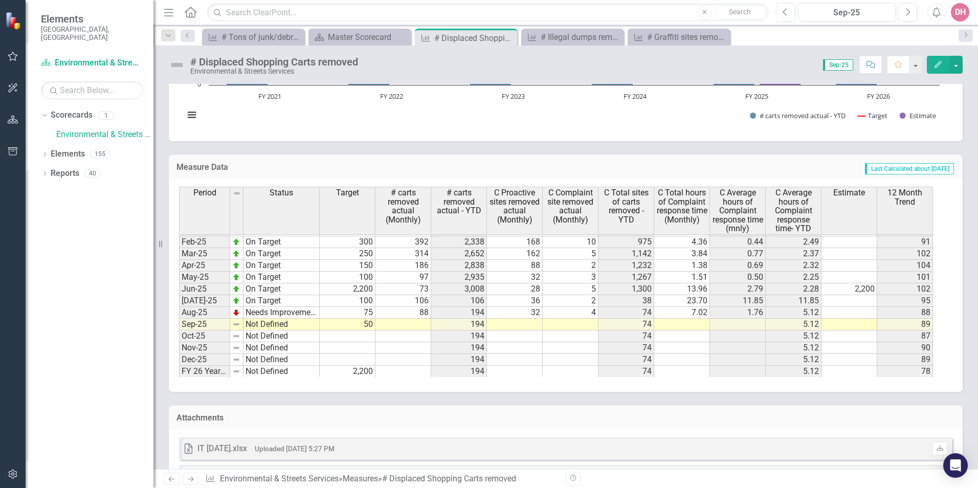
scroll to position [517, 0]
click at [401, 324] on td at bounding box center [404, 324] width 56 height 12
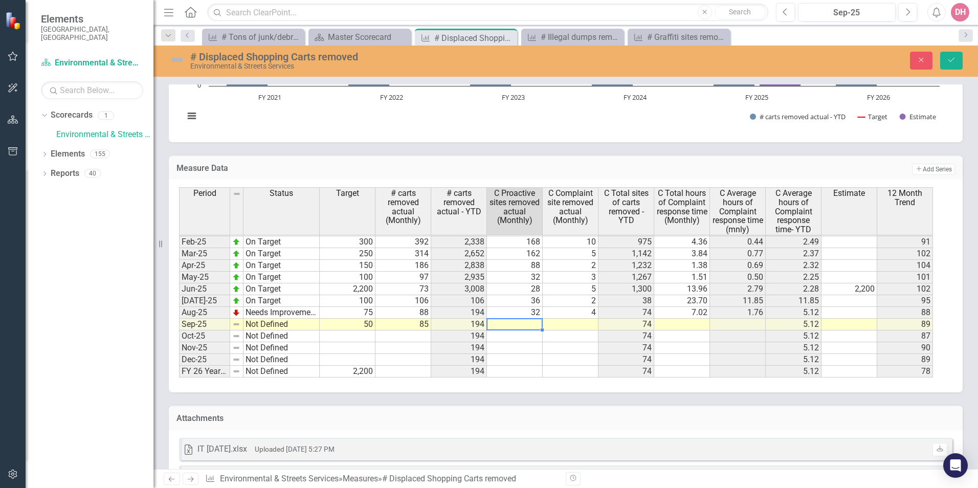
type textarea "30"
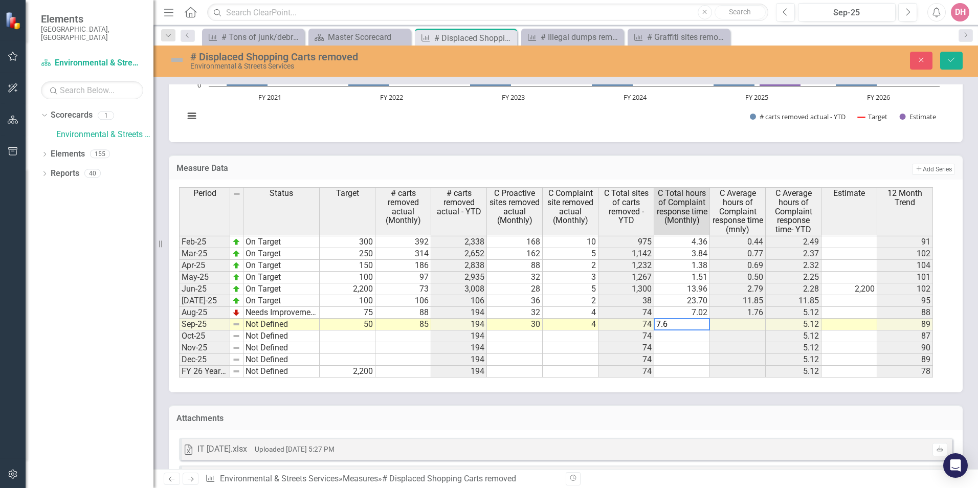
type textarea "7.68"
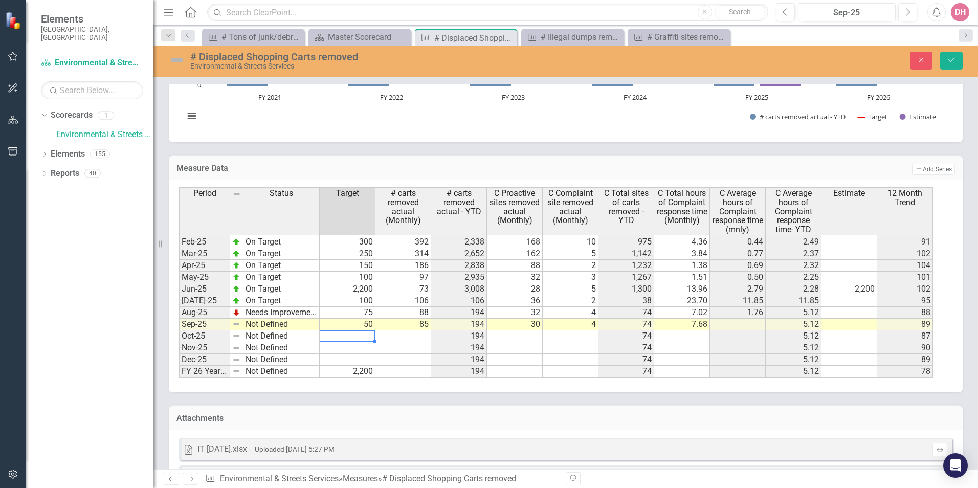
click at [338, 336] on td at bounding box center [348, 337] width 56 height 12
type textarea "50"
click at [953, 59] on icon "submit" at bounding box center [952, 60] width 6 height 4
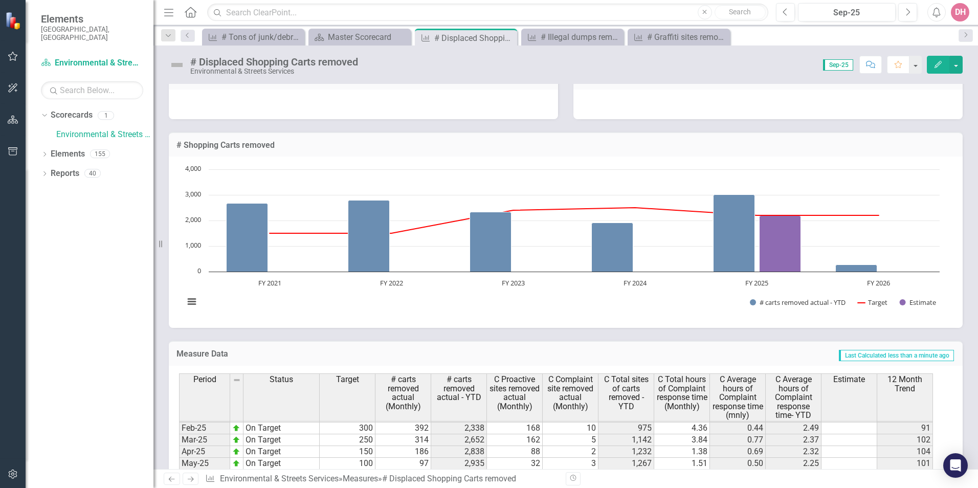
scroll to position [0, 0]
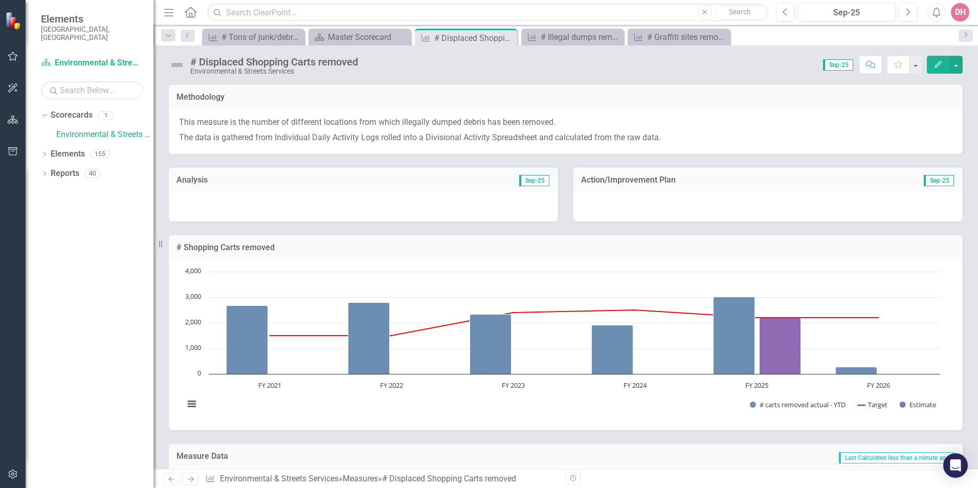
click at [345, 198] on div at bounding box center [363, 207] width 389 height 30
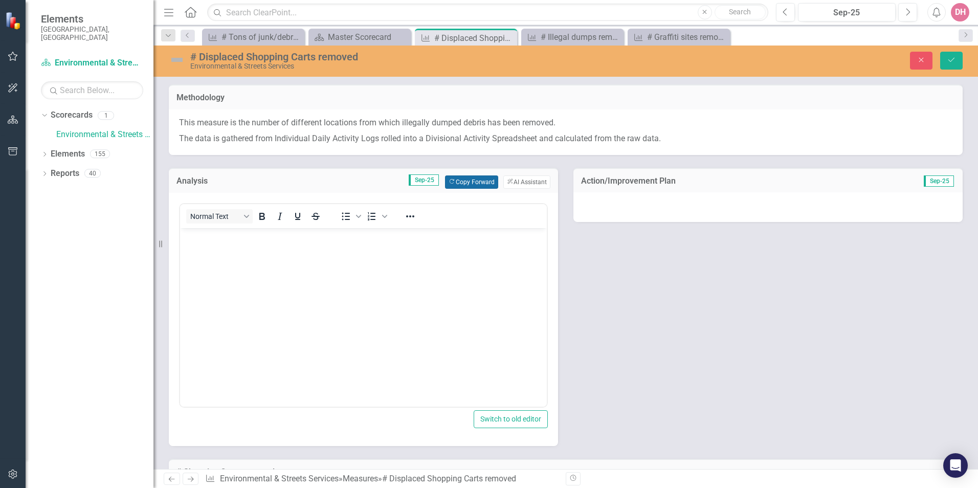
click at [458, 182] on button "Copy Forward Copy Forward" at bounding box center [471, 182] width 53 height 13
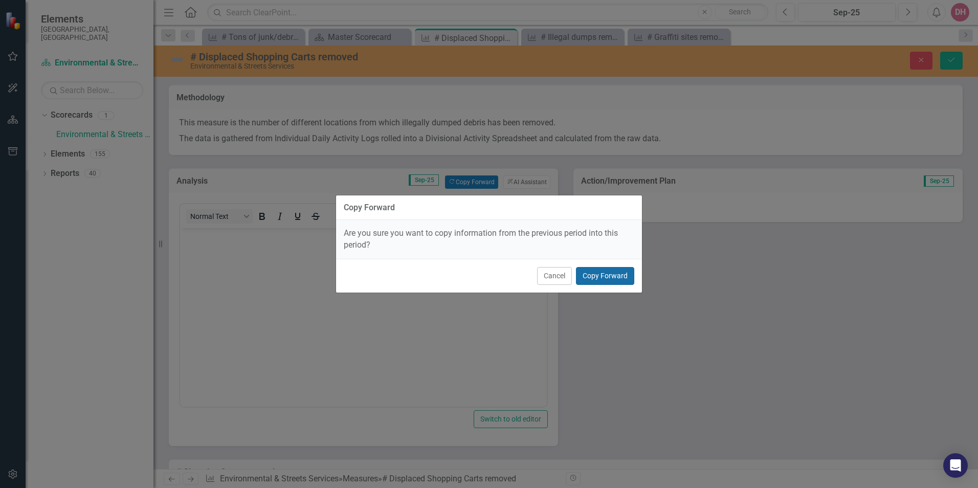
click at [604, 276] on button "Copy Forward" at bounding box center [605, 276] width 58 height 18
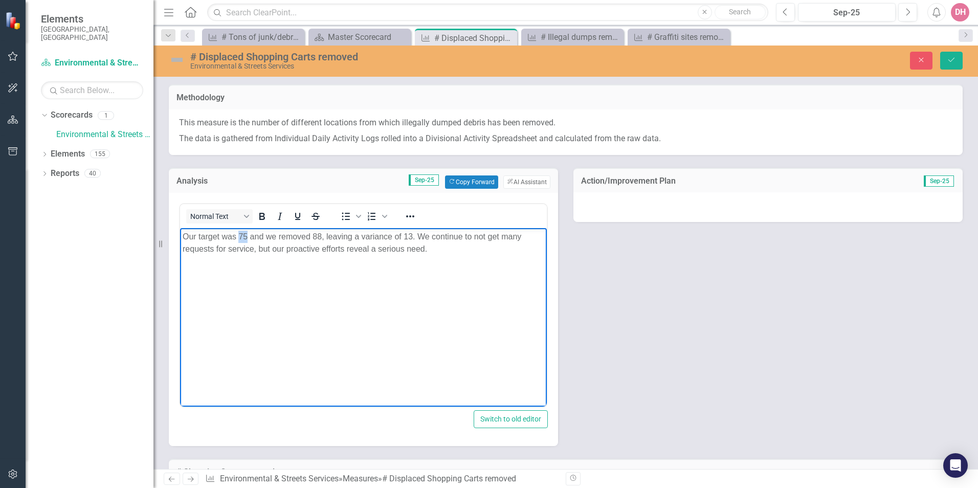
click at [246, 235] on p "Our target was 75 and we removed 88, leaving a variance of 13. We continue to n…" at bounding box center [364, 242] width 362 height 25
drag, startPoint x: 314, startPoint y: 236, endPoint x: 320, endPoint y: 236, distance: 6.7
click at [320, 236] on p "Our target was 50 and we removed 88, leaving a variance of 13. We continue to n…" at bounding box center [364, 242] width 362 height 25
drag, startPoint x: 404, startPoint y: 236, endPoint x: 411, endPoint y: 236, distance: 7.2
click at [411, 236] on p "Our target was 50 and we removed 85, leaving a variance of 13. We continue to n…" at bounding box center [364, 242] width 362 height 25
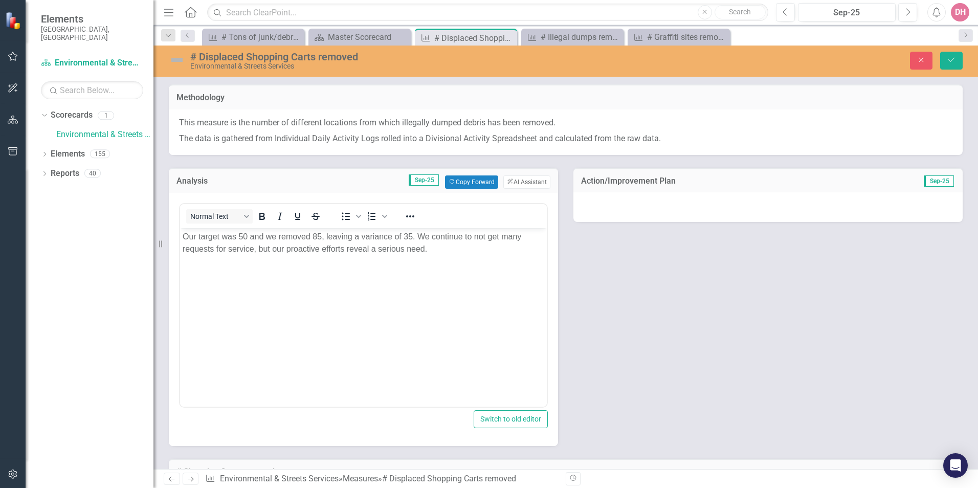
click at [793, 207] on div at bounding box center [768, 207] width 389 height 30
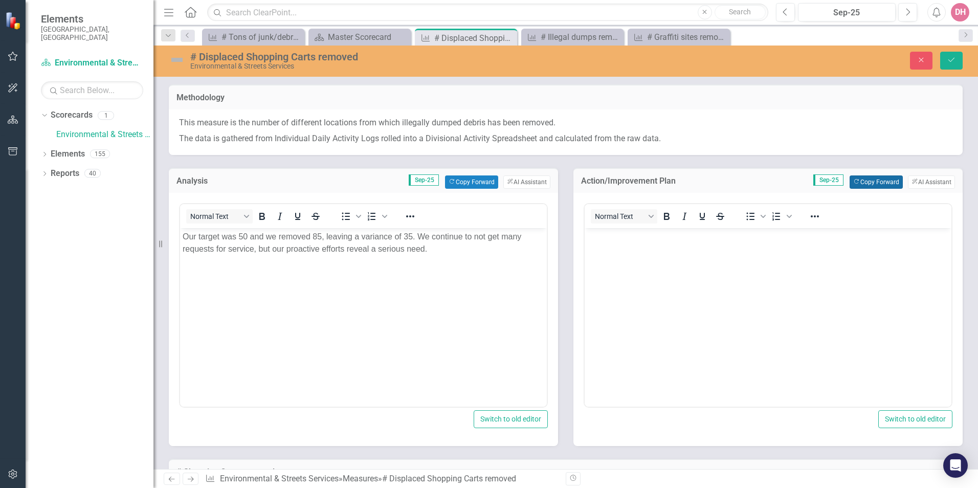
click at [861, 183] on button "Copy Forward Copy Forward" at bounding box center [876, 182] width 53 height 13
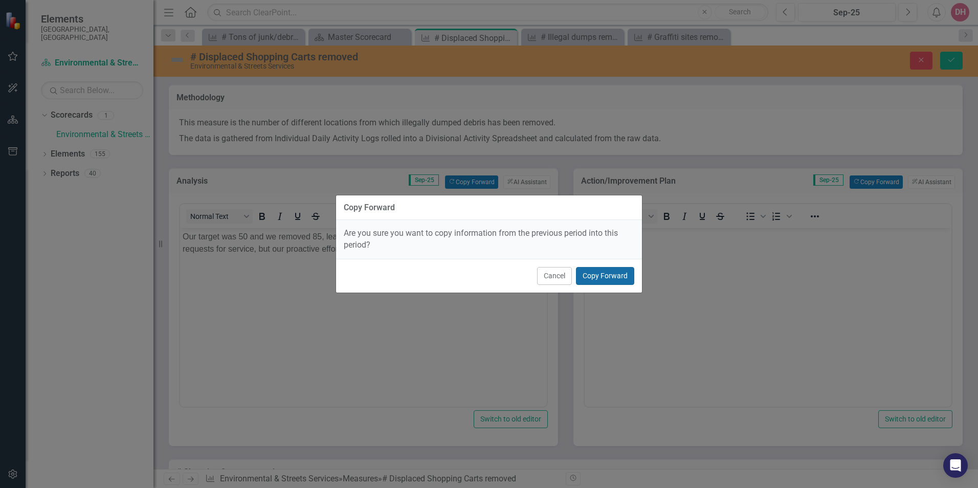
click at [607, 274] on button "Copy Forward" at bounding box center [605, 276] width 58 height 18
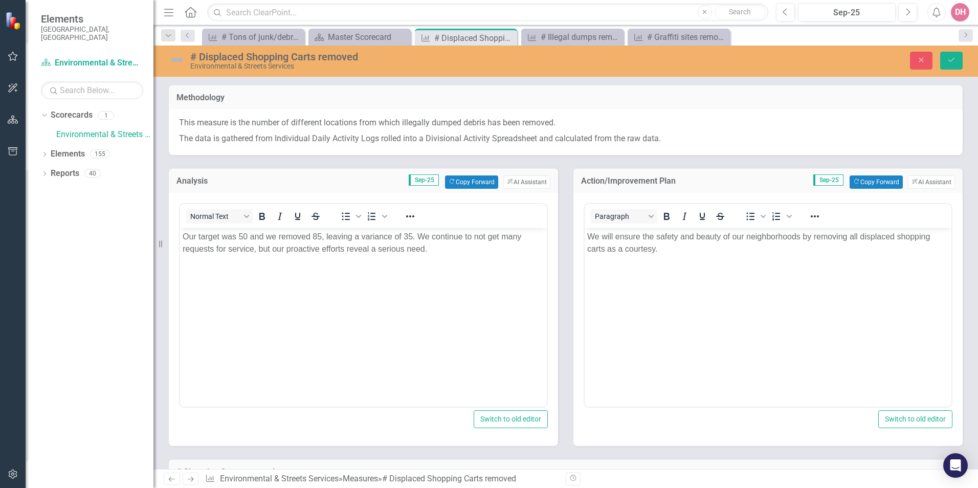
click at [181, 59] on img at bounding box center [177, 60] width 16 height 16
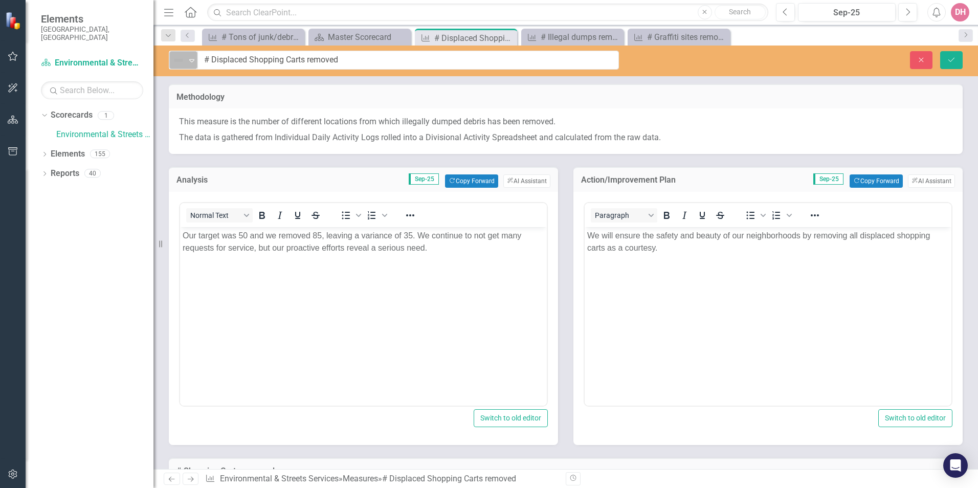
click at [190, 59] on icon at bounding box center [191, 60] width 5 height 3
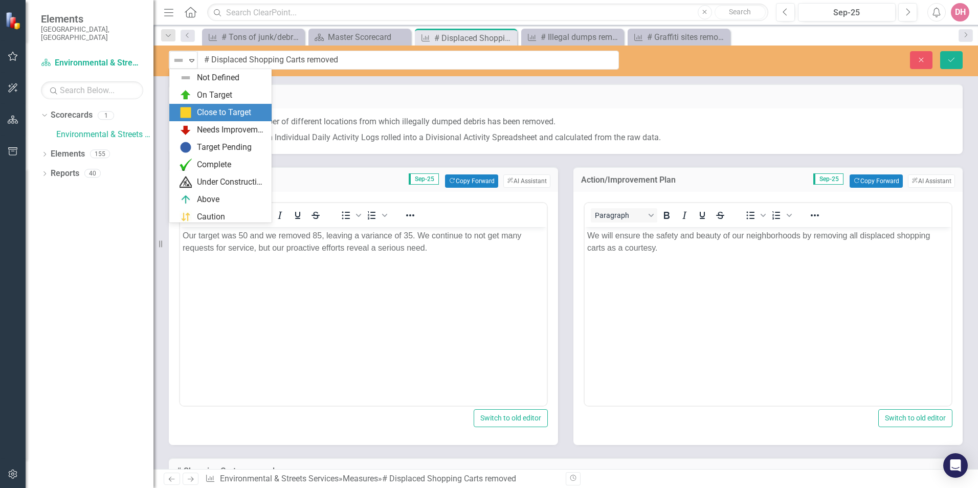
click at [204, 110] on div "Close to Target" at bounding box center [224, 113] width 54 height 12
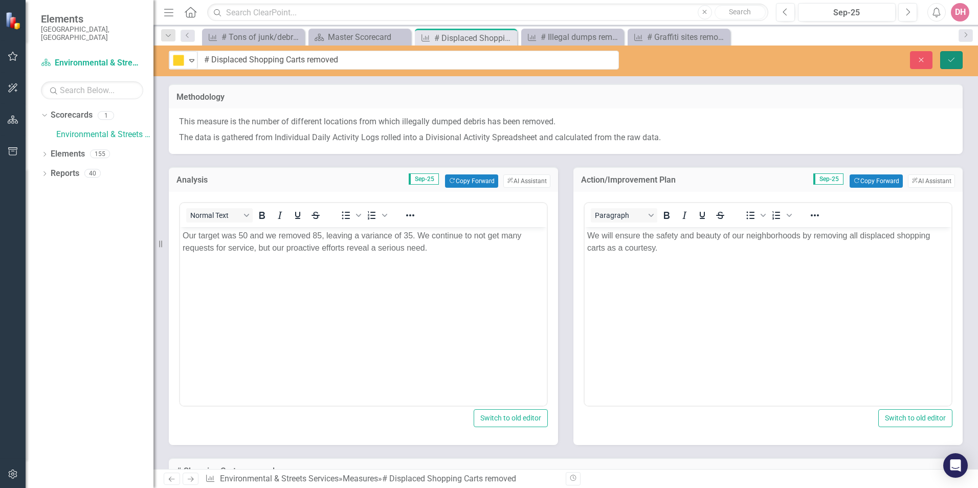
click at [949, 59] on icon "Save" at bounding box center [951, 59] width 9 height 7
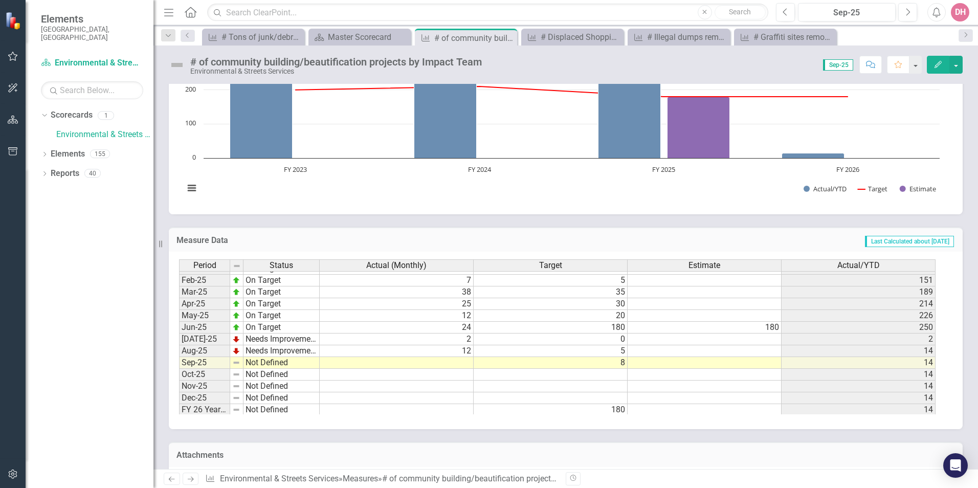
scroll to position [517, 0]
click at [438, 362] on td at bounding box center [397, 361] width 154 height 12
type textarea "21"
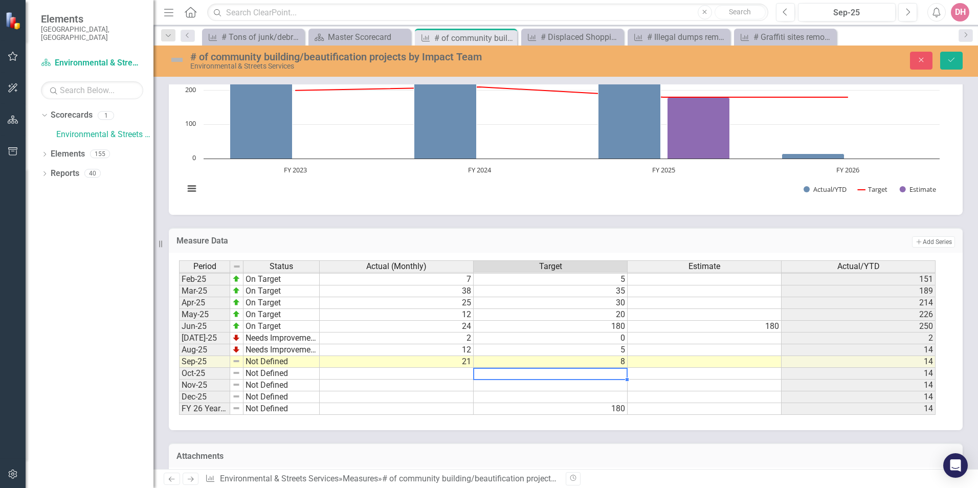
type textarea "20"
click at [950, 60] on icon "Save" at bounding box center [951, 59] width 9 height 7
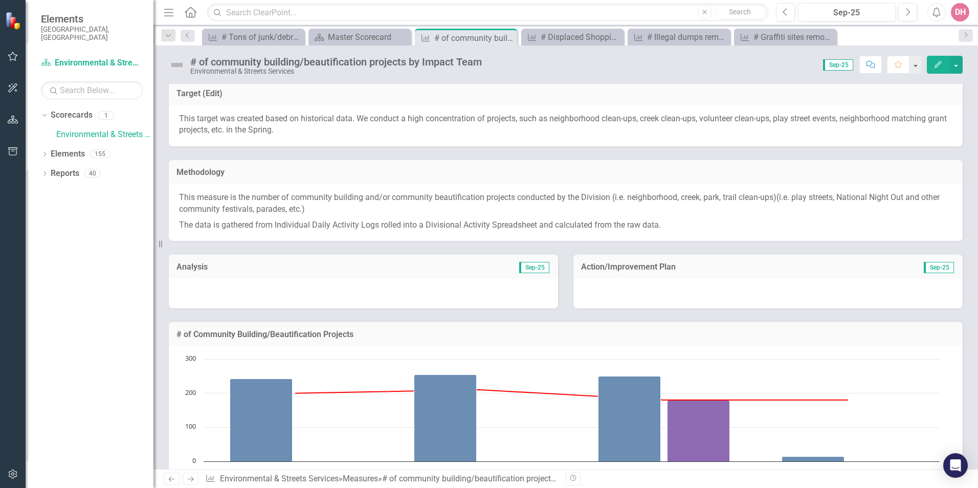
scroll to position [0, 0]
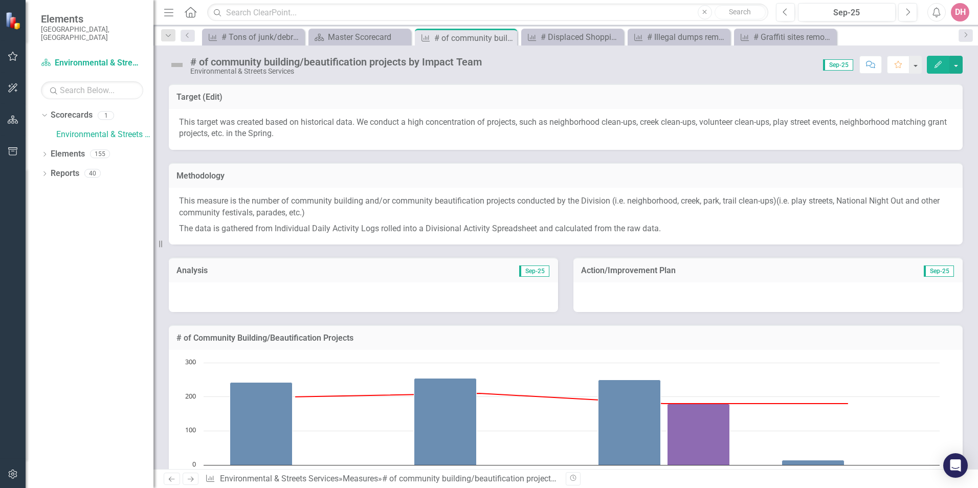
click at [368, 289] on div at bounding box center [363, 297] width 389 height 30
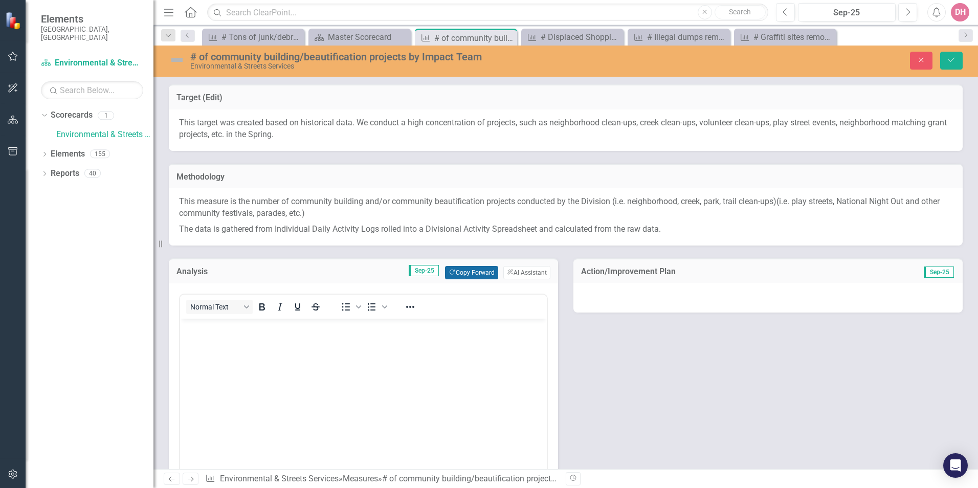
click at [462, 274] on button "Copy Forward Copy Forward" at bounding box center [471, 272] width 53 height 13
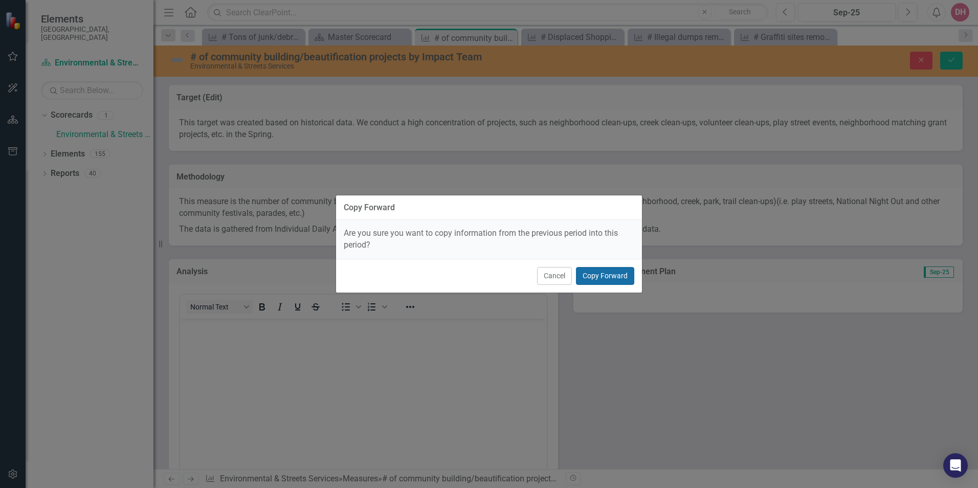
click at [593, 275] on button "Copy Forward" at bounding box center [605, 276] width 58 height 18
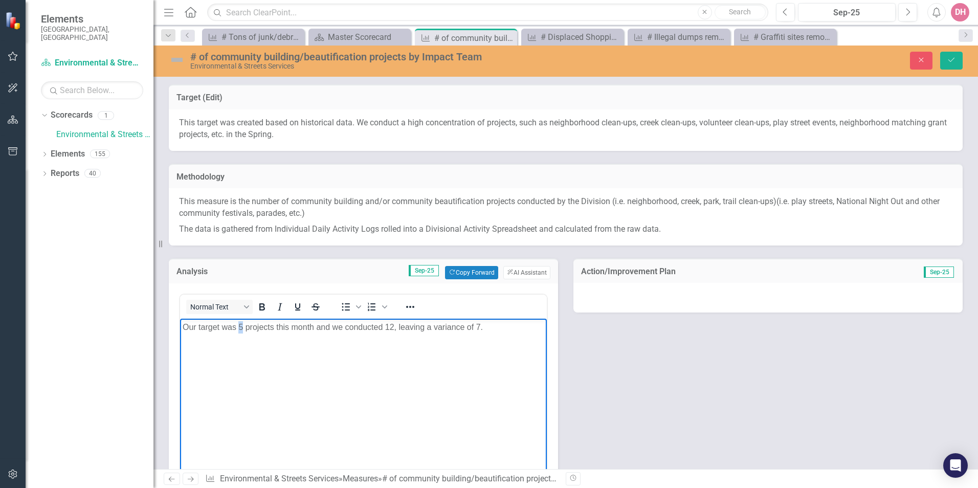
click at [242, 325] on p "Our target was 5 projects this month and we conducted 12, leaving a variance of…" at bounding box center [364, 327] width 362 height 12
drag, startPoint x: 385, startPoint y: 326, endPoint x: 394, endPoint y: 327, distance: 8.3
click at [394, 327] on p "Our target was 8 projects this month and we conducted 12, leaving a variance of…" at bounding box center [364, 327] width 362 height 12
click at [480, 327] on p "Our target was 8 projects this month and we conducted 21, leaving a variance of…" at bounding box center [364, 327] width 362 height 12
click at [727, 298] on div at bounding box center [768, 298] width 389 height 30
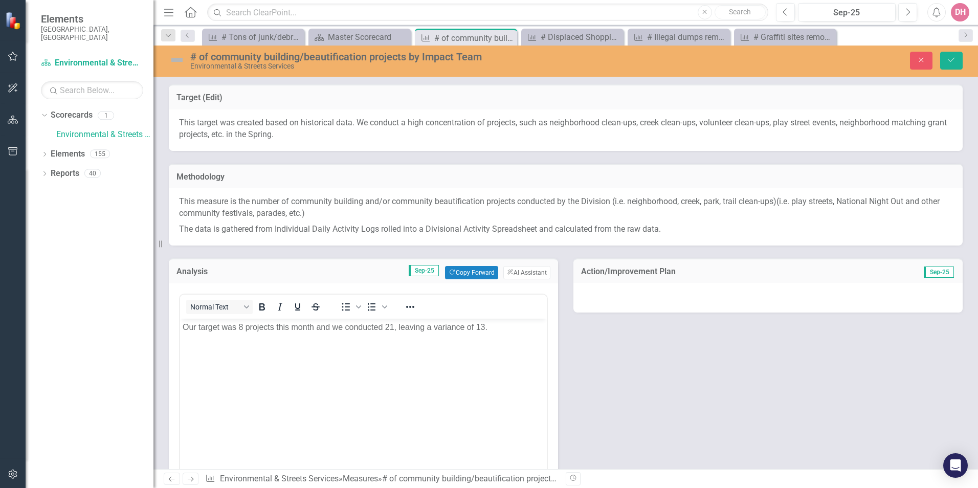
click at [727, 298] on div at bounding box center [768, 298] width 389 height 30
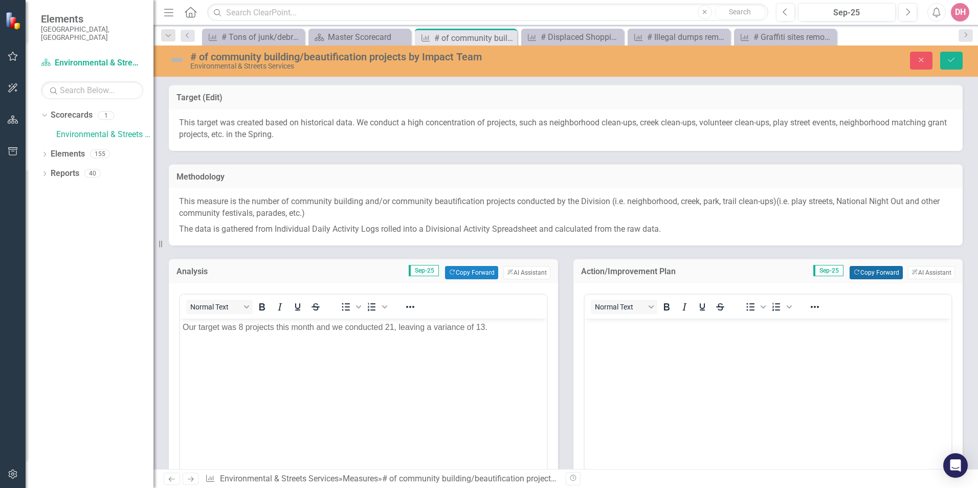
click at [870, 273] on button "Copy Forward Copy Forward" at bounding box center [876, 272] width 53 height 13
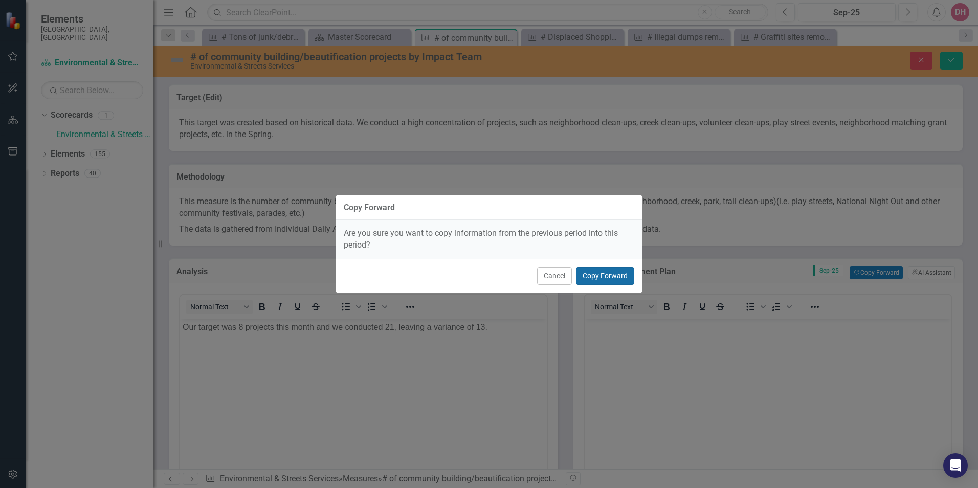
click at [618, 279] on button "Copy Forward" at bounding box center [605, 276] width 58 height 18
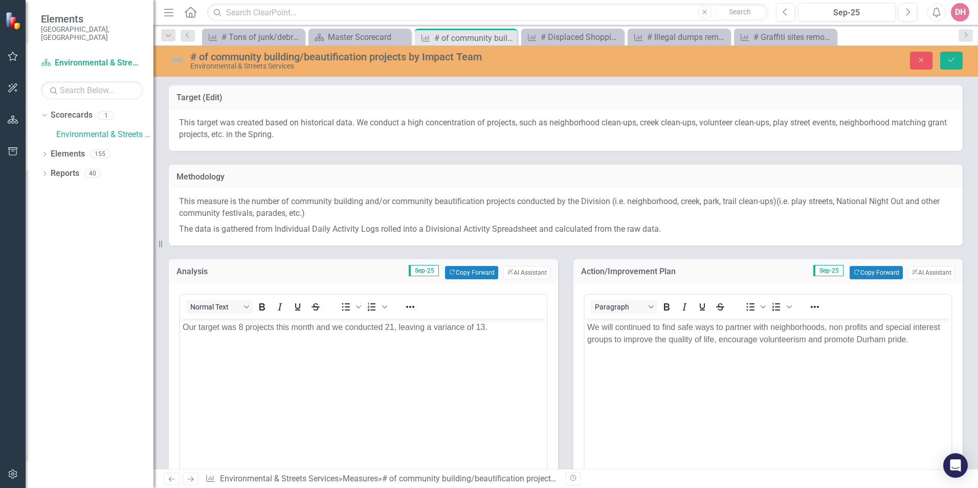
click at [180, 58] on img at bounding box center [177, 60] width 16 height 16
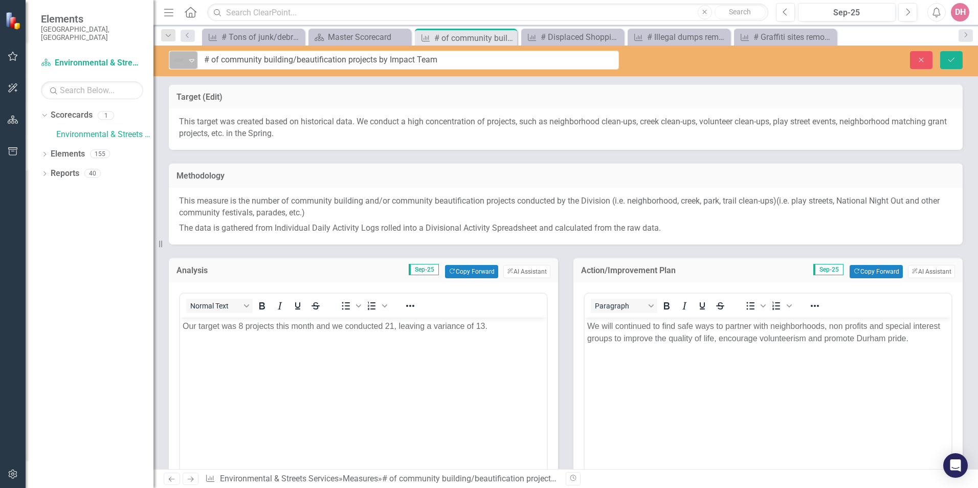
click at [191, 59] on icon at bounding box center [191, 60] width 5 height 3
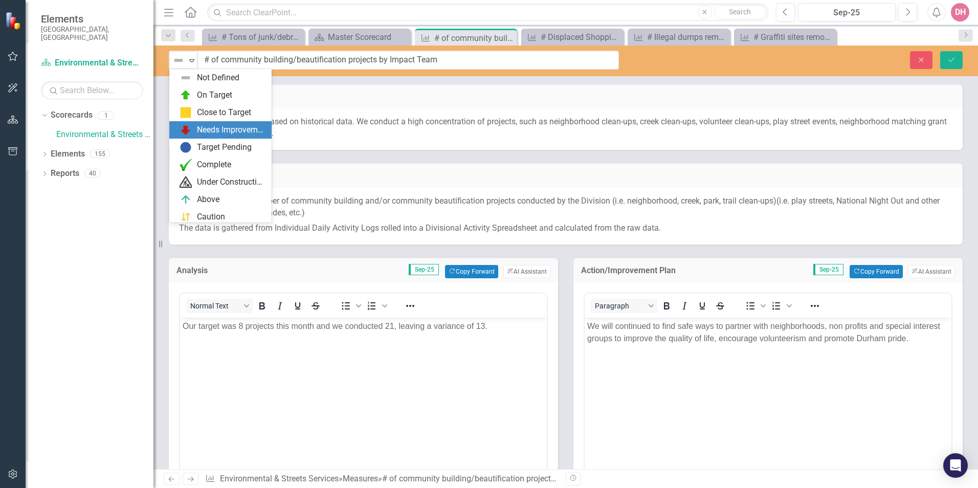
click at [208, 127] on div "Needs Improvement" at bounding box center [231, 130] width 69 height 12
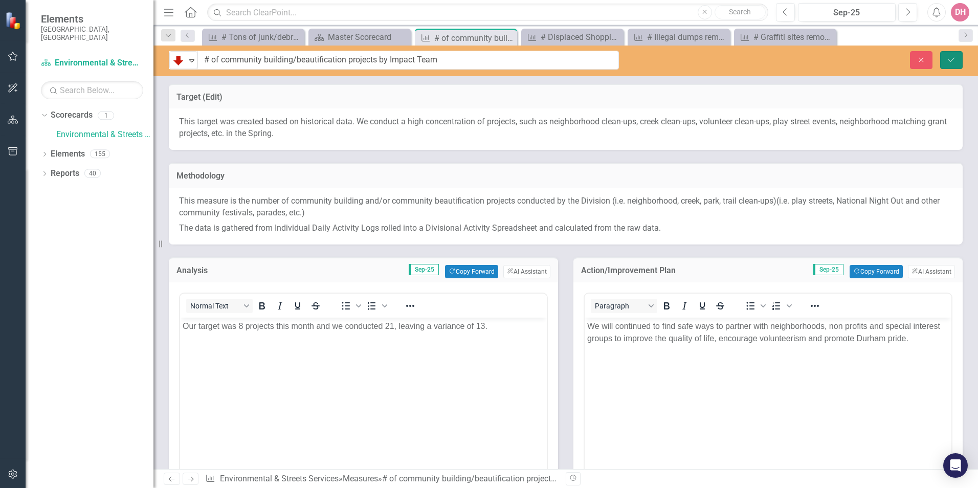
click at [952, 62] on icon "Save" at bounding box center [951, 59] width 9 height 7
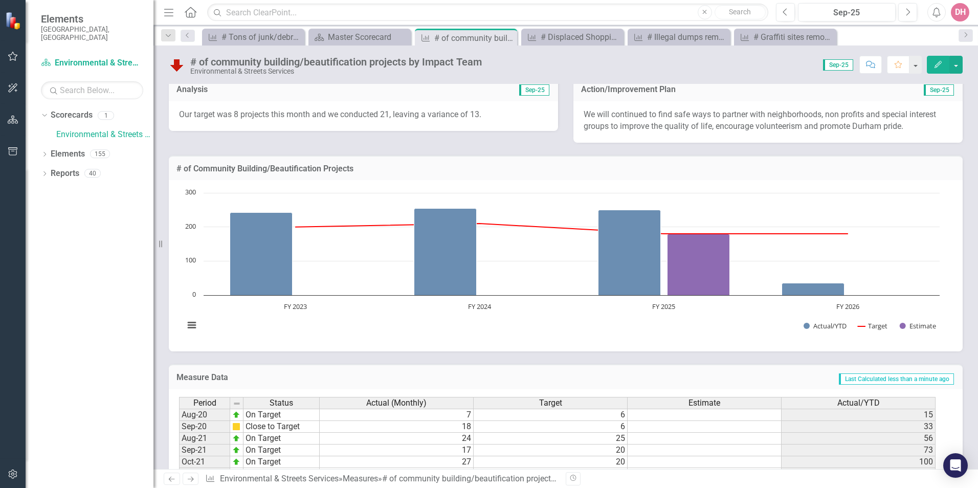
scroll to position [154, 0]
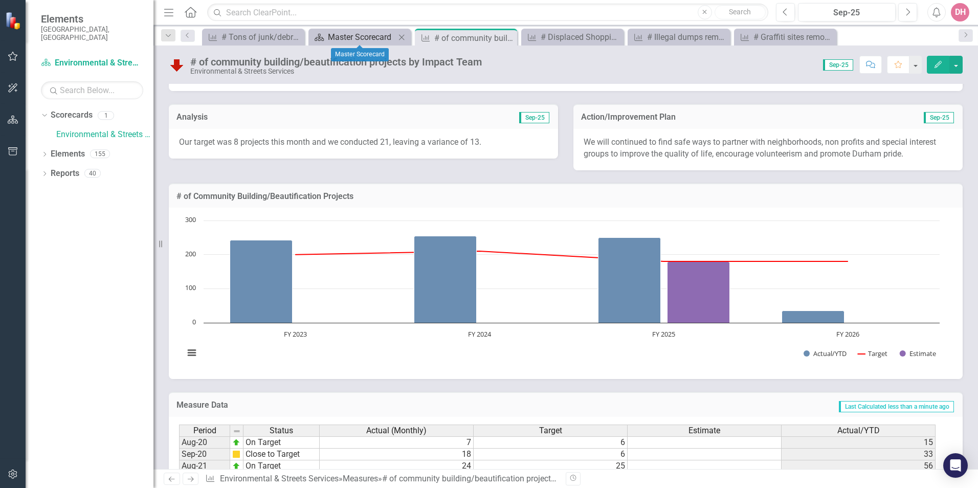
click at [360, 34] on div "Master Scorecard" at bounding box center [362, 37] width 68 height 13
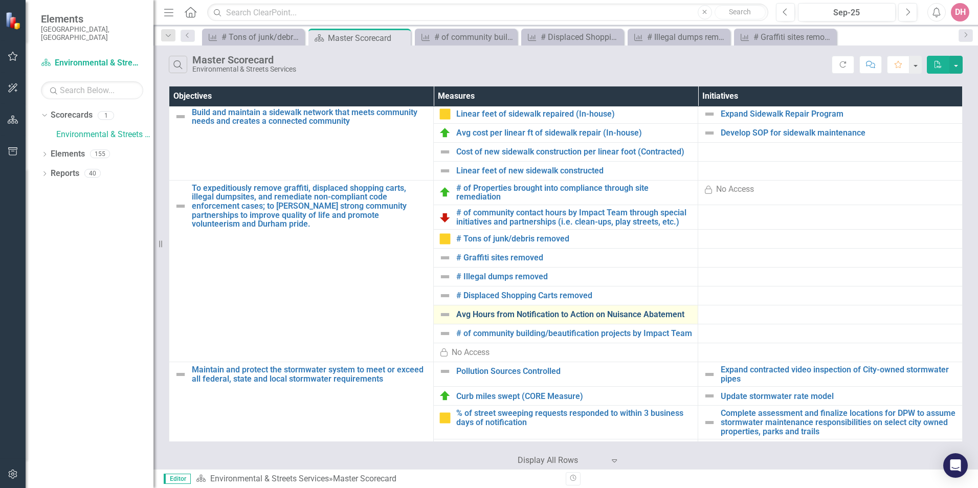
click at [478, 315] on link "Avg Hours from Notification to Action on Nuisance Abatement" at bounding box center [574, 314] width 236 height 9
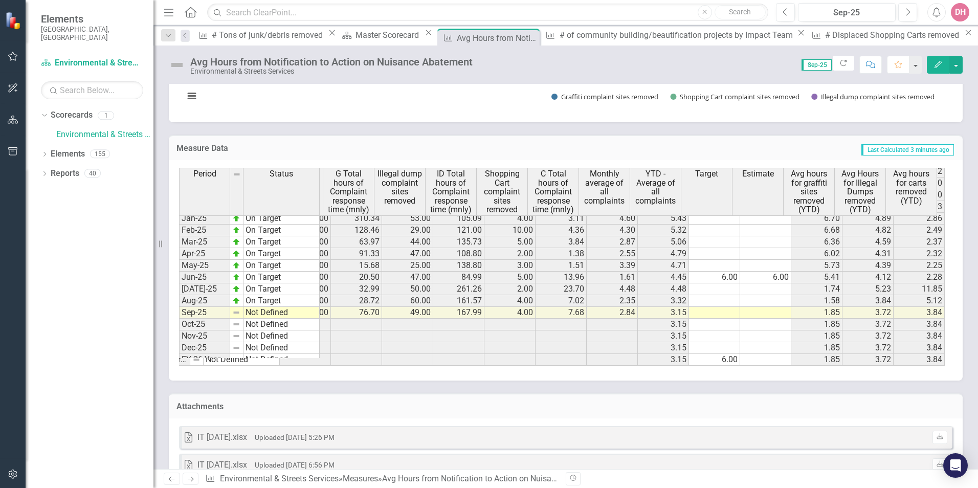
scroll to position [517, 0]
click at [179, 65] on img at bounding box center [177, 65] width 16 height 16
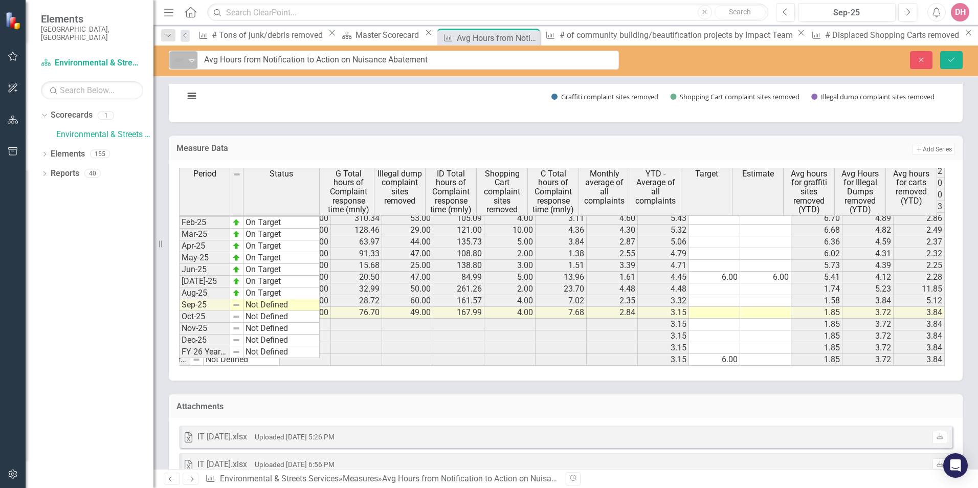
click at [190, 60] on icon at bounding box center [191, 60] width 5 height 3
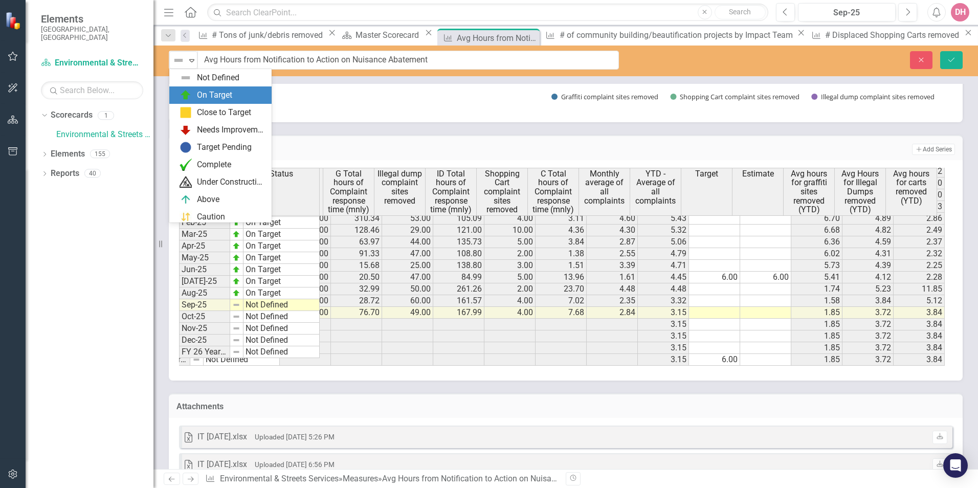
click at [201, 96] on div "On Target" at bounding box center [214, 96] width 35 height 12
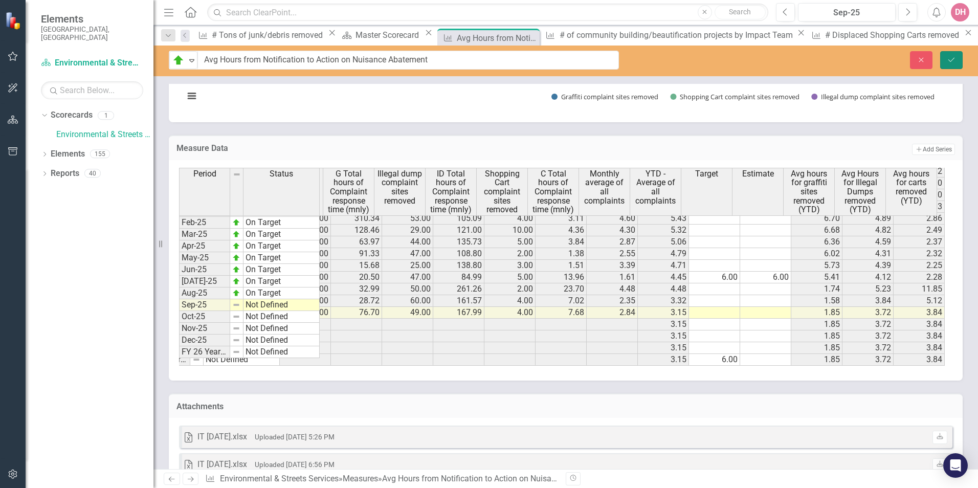
click at [946, 60] on button "Save" at bounding box center [952, 60] width 23 height 18
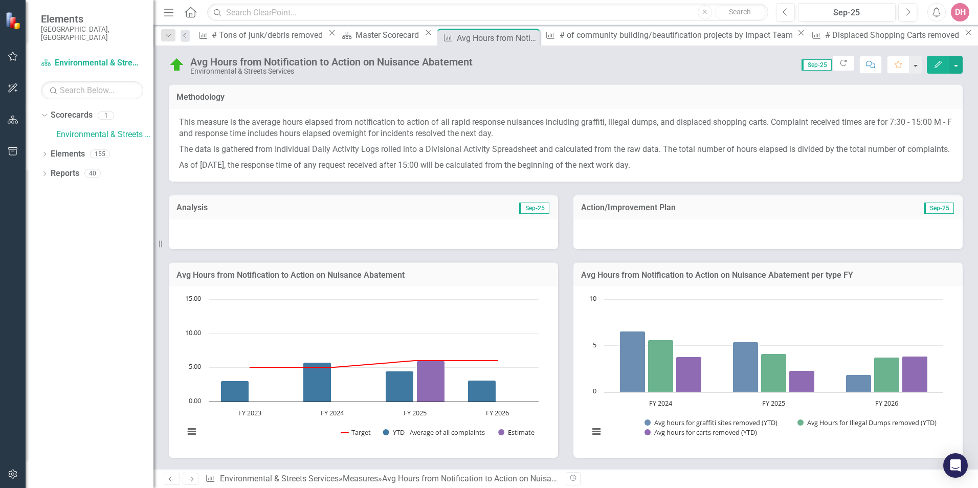
click at [898, 122] on p "This measure is the average hours elapsed from notification to action of all ra…" at bounding box center [566, 130] width 774 height 26
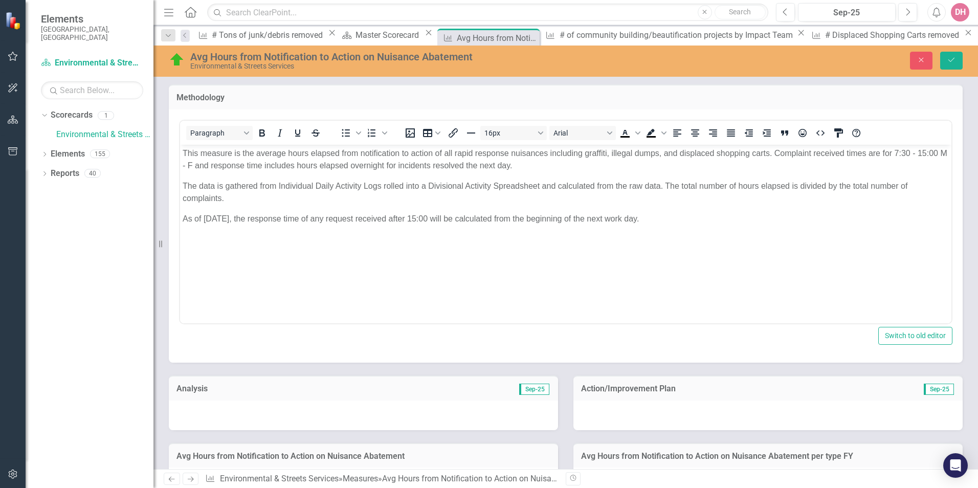
scroll to position [0, 0]
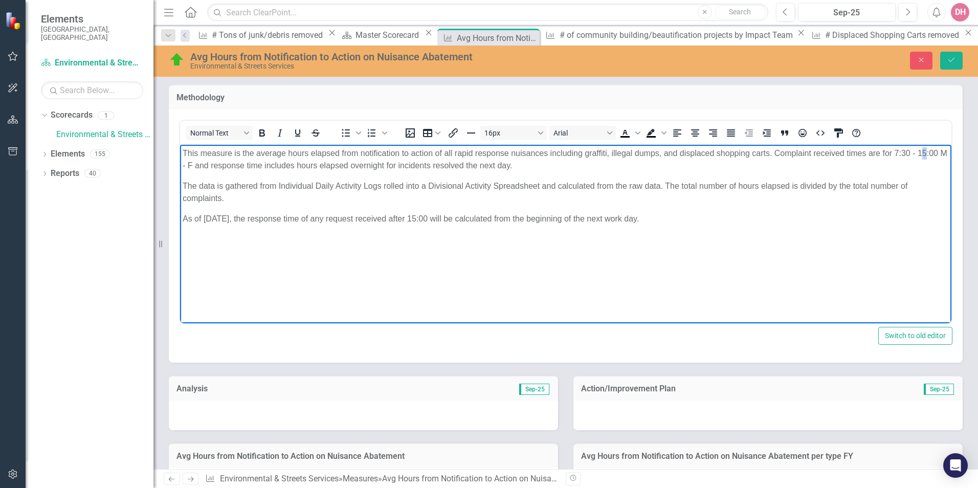
click at [925, 151] on p "This measure is the average hours elapsed from notification to action of all ra…" at bounding box center [566, 159] width 767 height 25
click at [951, 61] on icon "Save" at bounding box center [951, 59] width 9 height 7
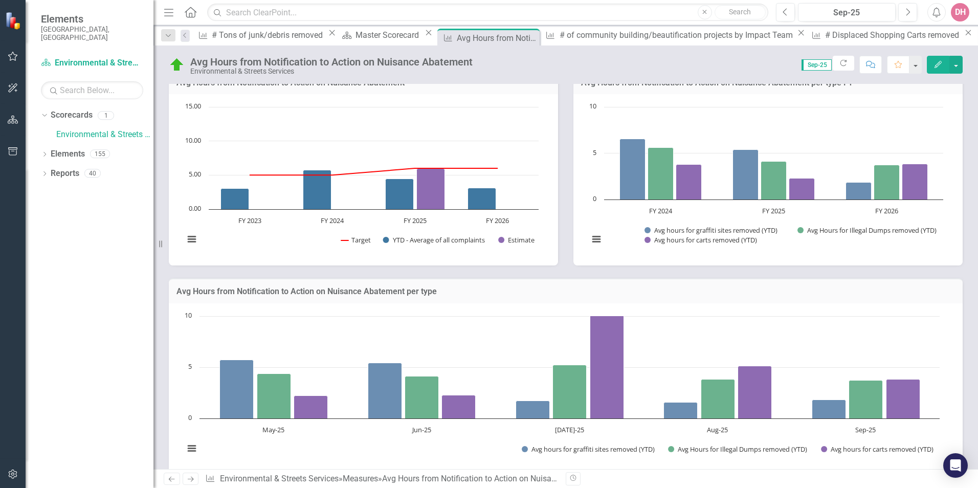
scroll to position [195, 0]
